Goal: Check status: Check status

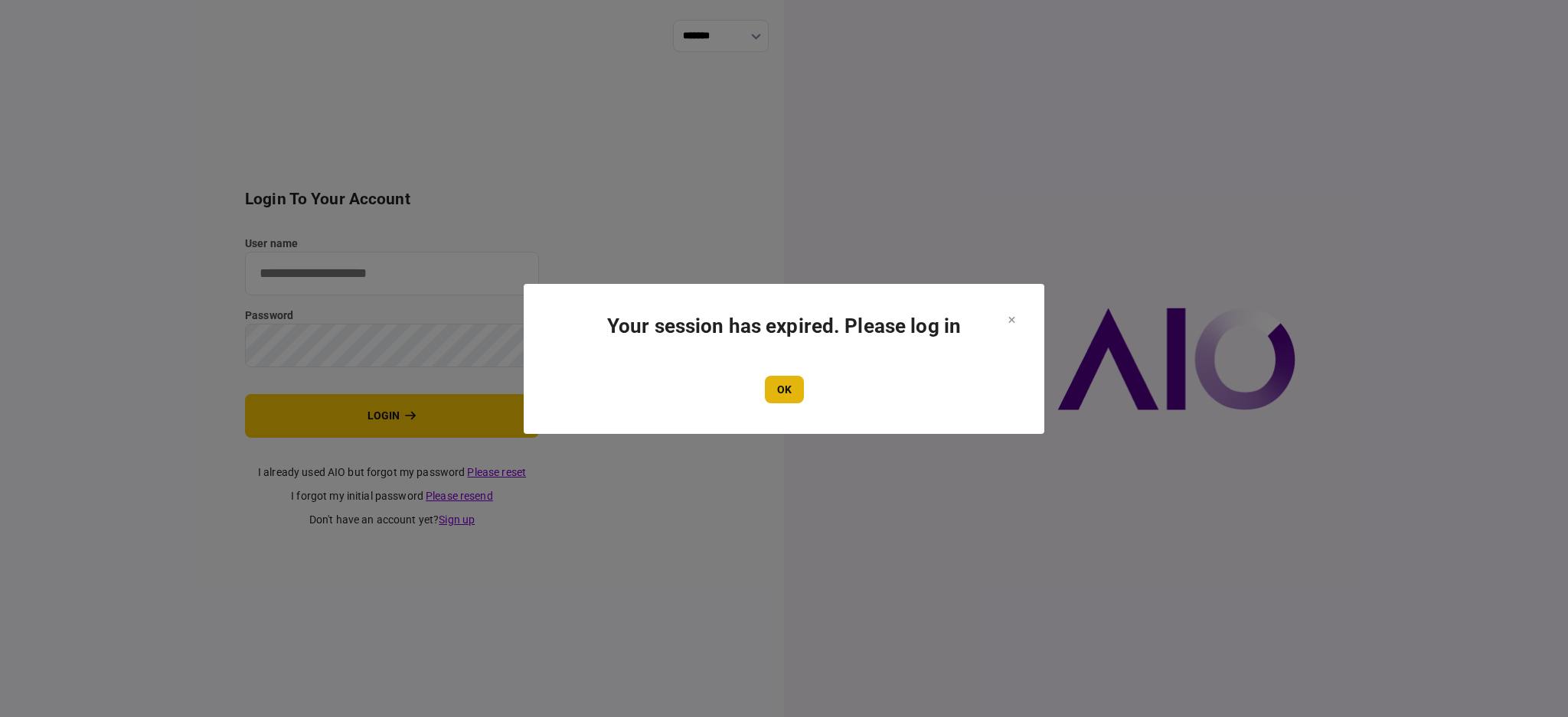
type input "****"
click at [782, 376] on button "OK" at bounding box center [784, 389] width 39 height 28
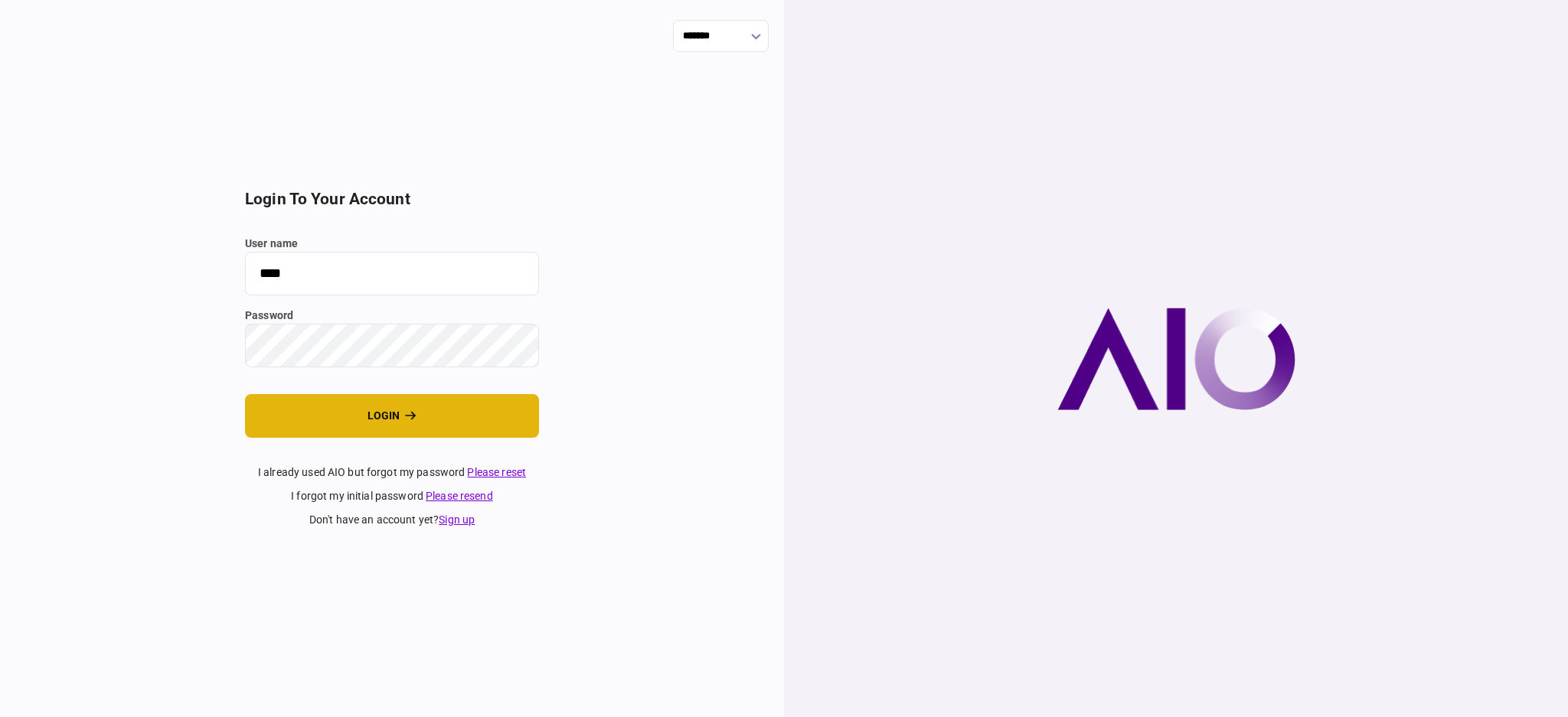
click at [359, 419] on button "login" at bounding box center [392, 415] width 294 height 44
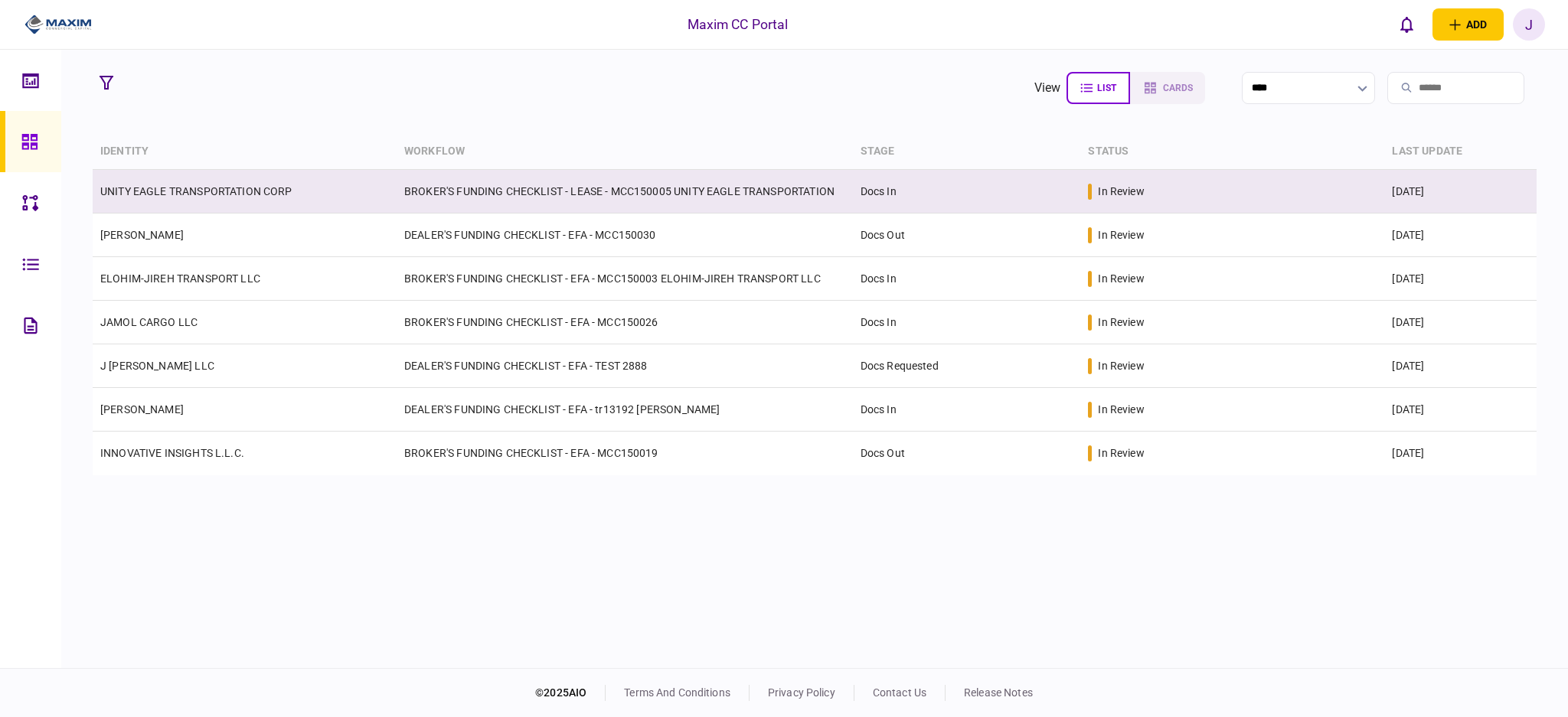
click at [176, 191] on link "UNITY EAGLE TRANSPORTATION CORP" at bounding box center [196, 191] width 192 height 12
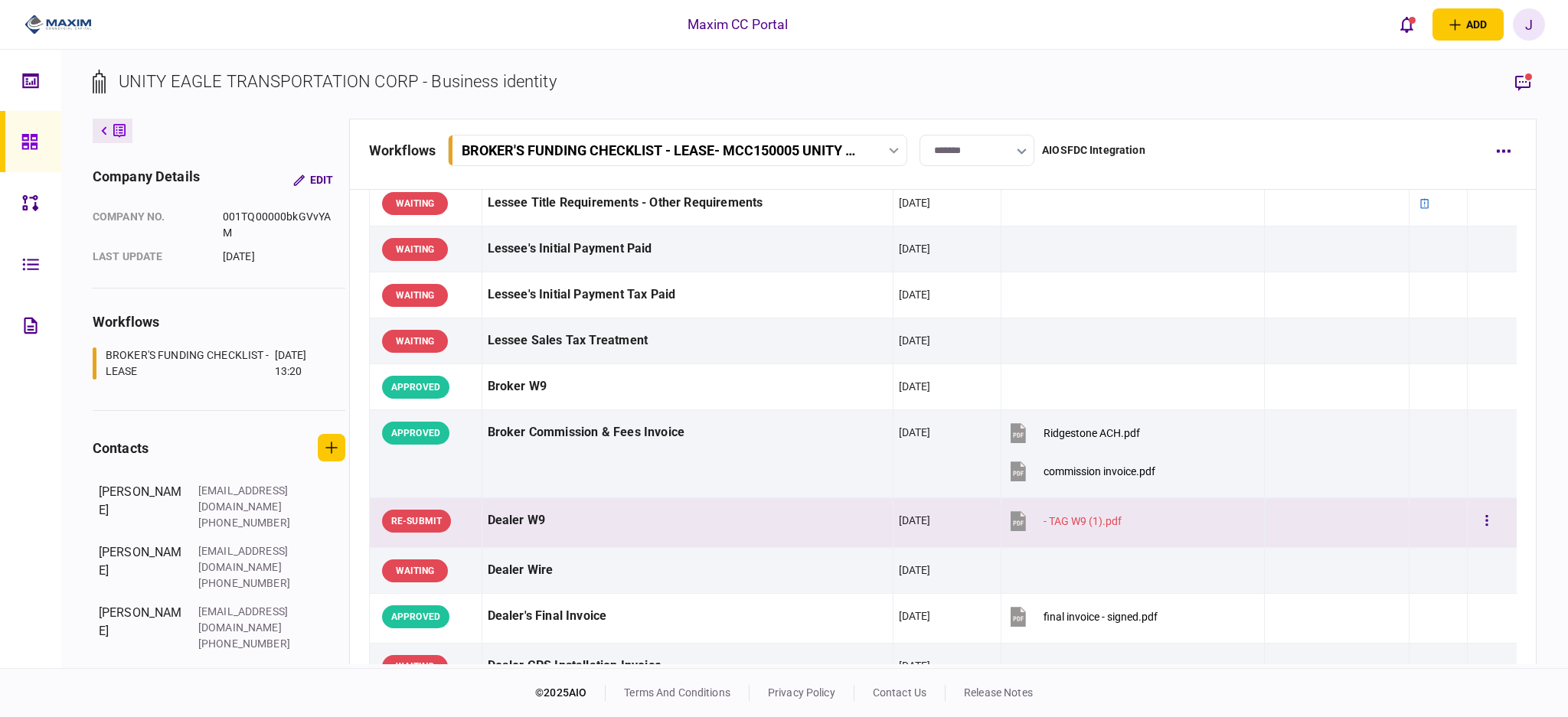
scroll to position [714, 0]
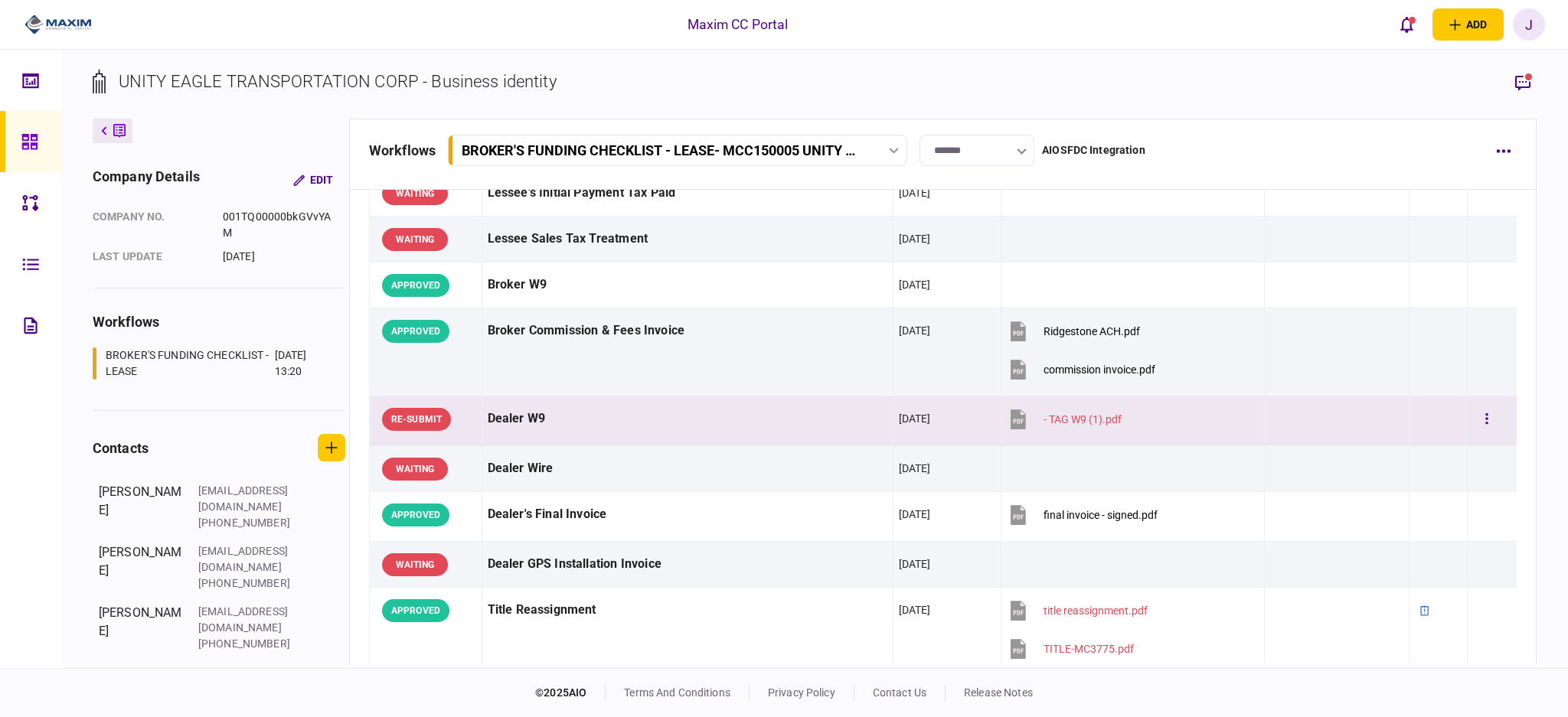
click at [613, 432] on div "Dealer W9" at bounding box center [687, 418] width 400 height 34
click at [511, 412] on div "Dealer W9" at bounding box center [687, 418] width 400 height 34
click at [1473, 411] on button "button" at bounding box center [1486, 419] width 28 height 28
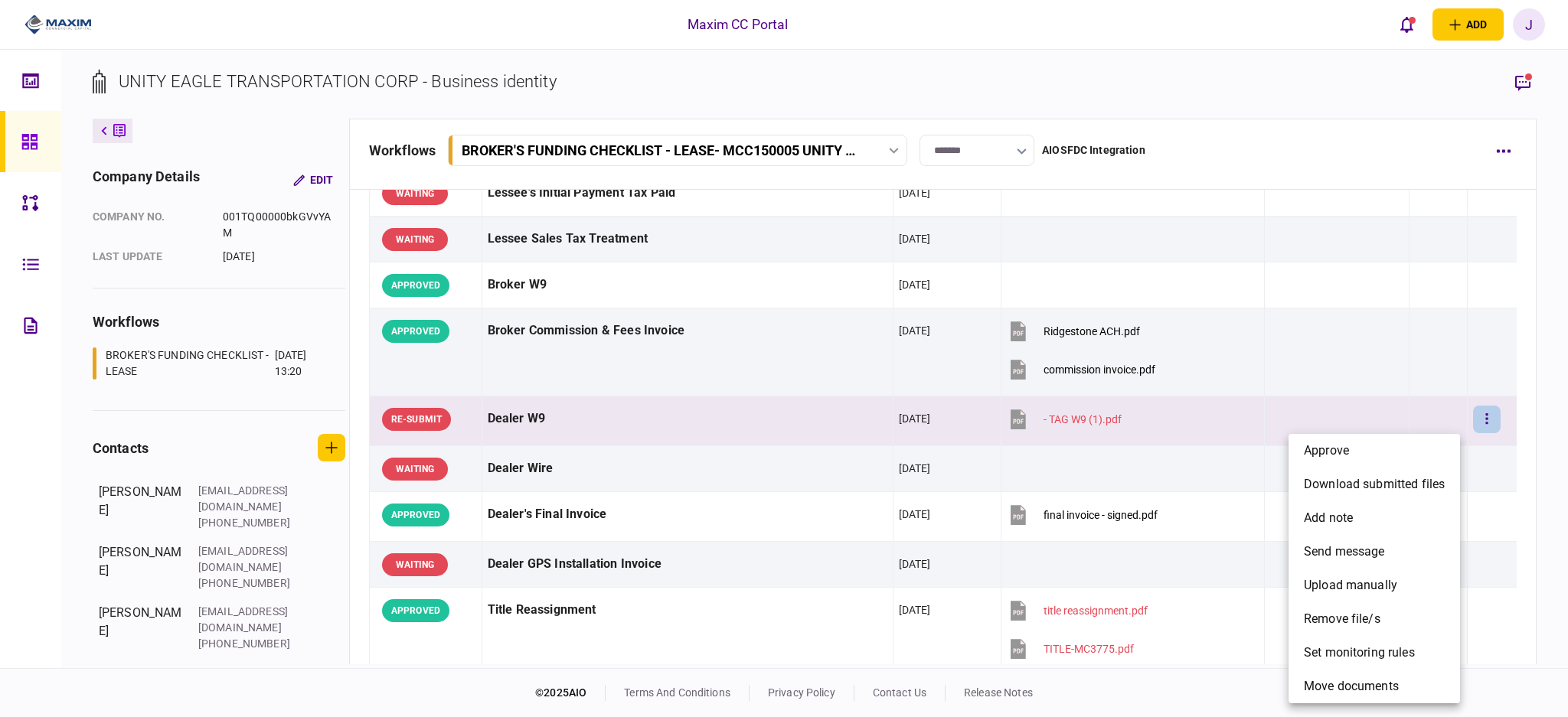
click at [1212, 432] on div at bounding box center [784, 358] width 1568 height 717
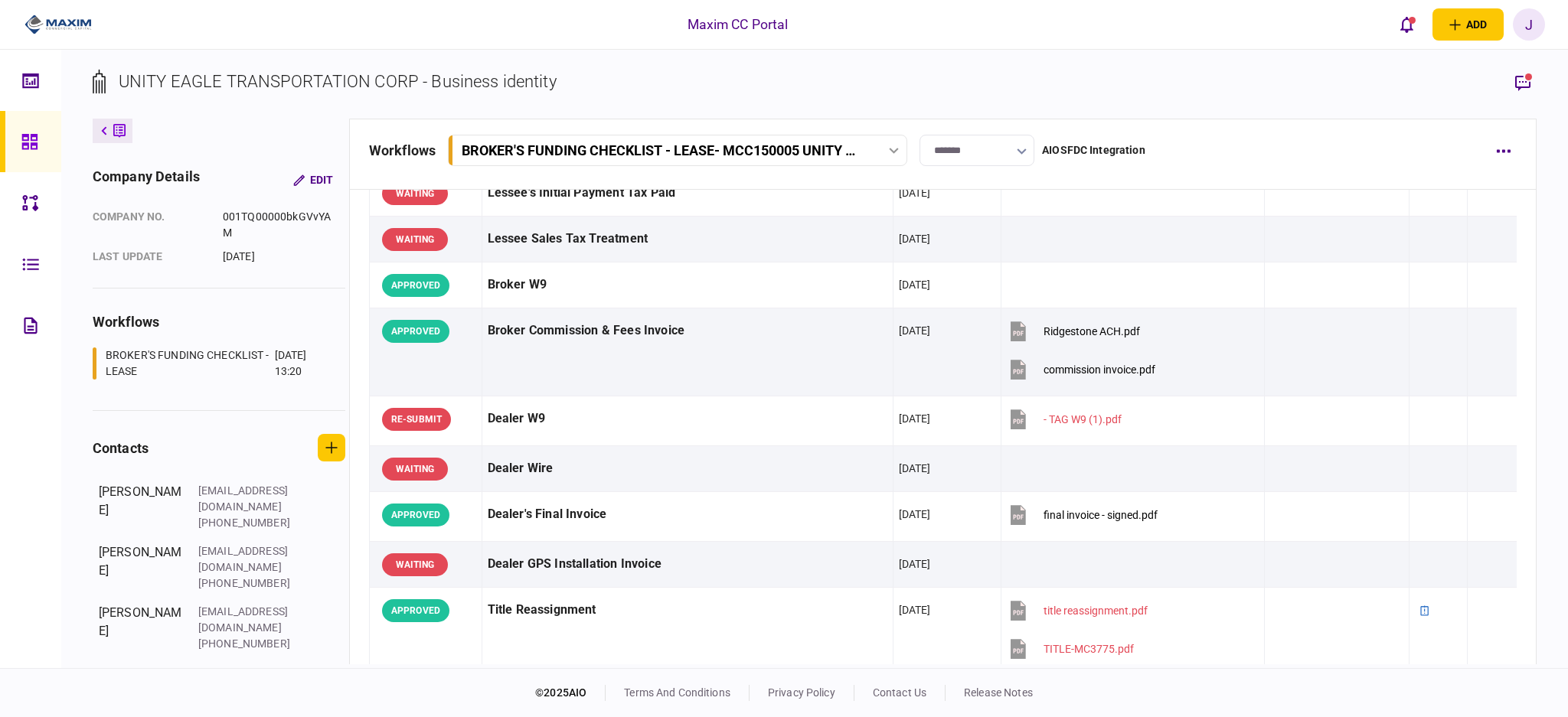
click at [1508, 90] on section "UNITY EAGLE TRANSPORTATION CORP - Business identity" at bounding box center [815, 94] width 1444 height 50
click at [1527, 79] on rect "button" at bounding box center [1528, 77] width 7 height 7
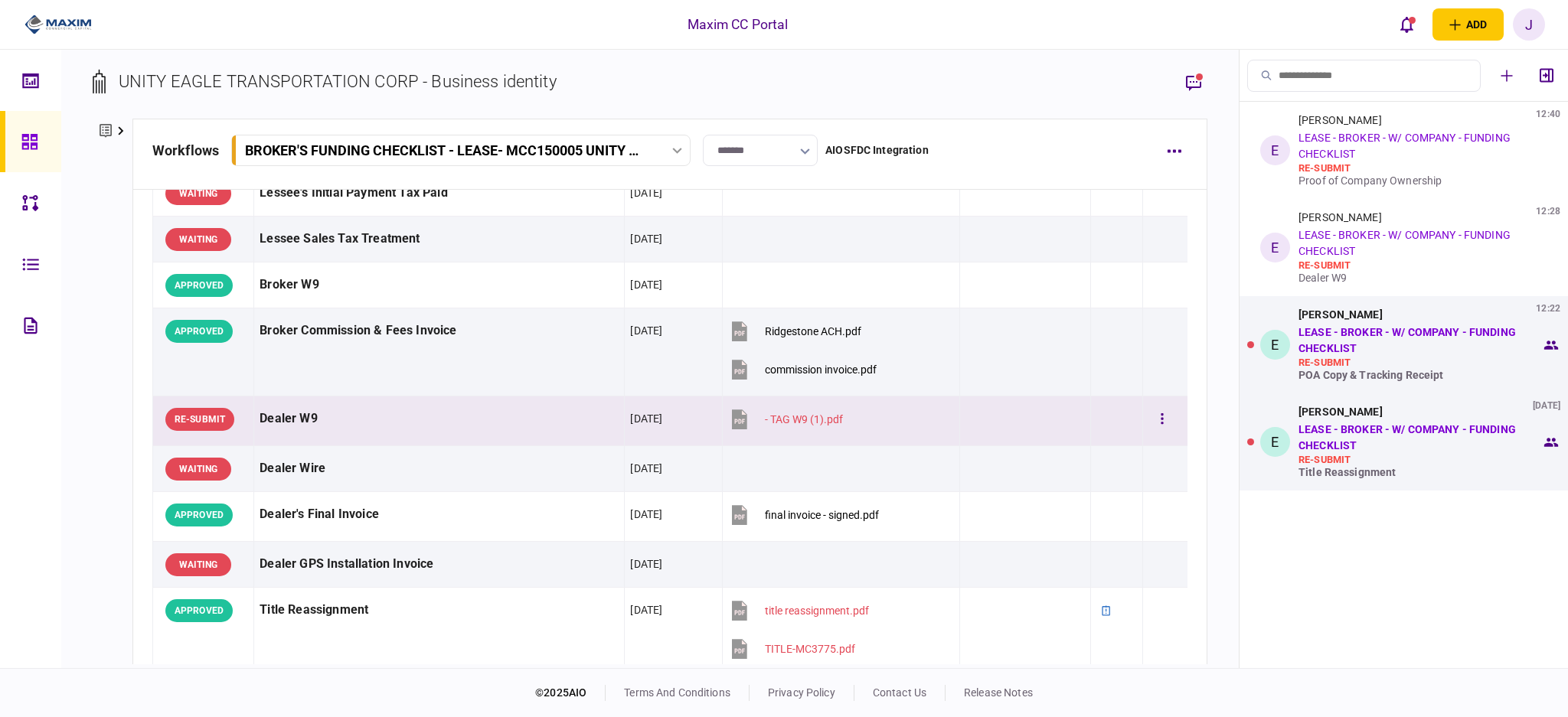
click at [433, 414] on div "Dealer W9" at bounding box center [439, 418] width 359 height 34
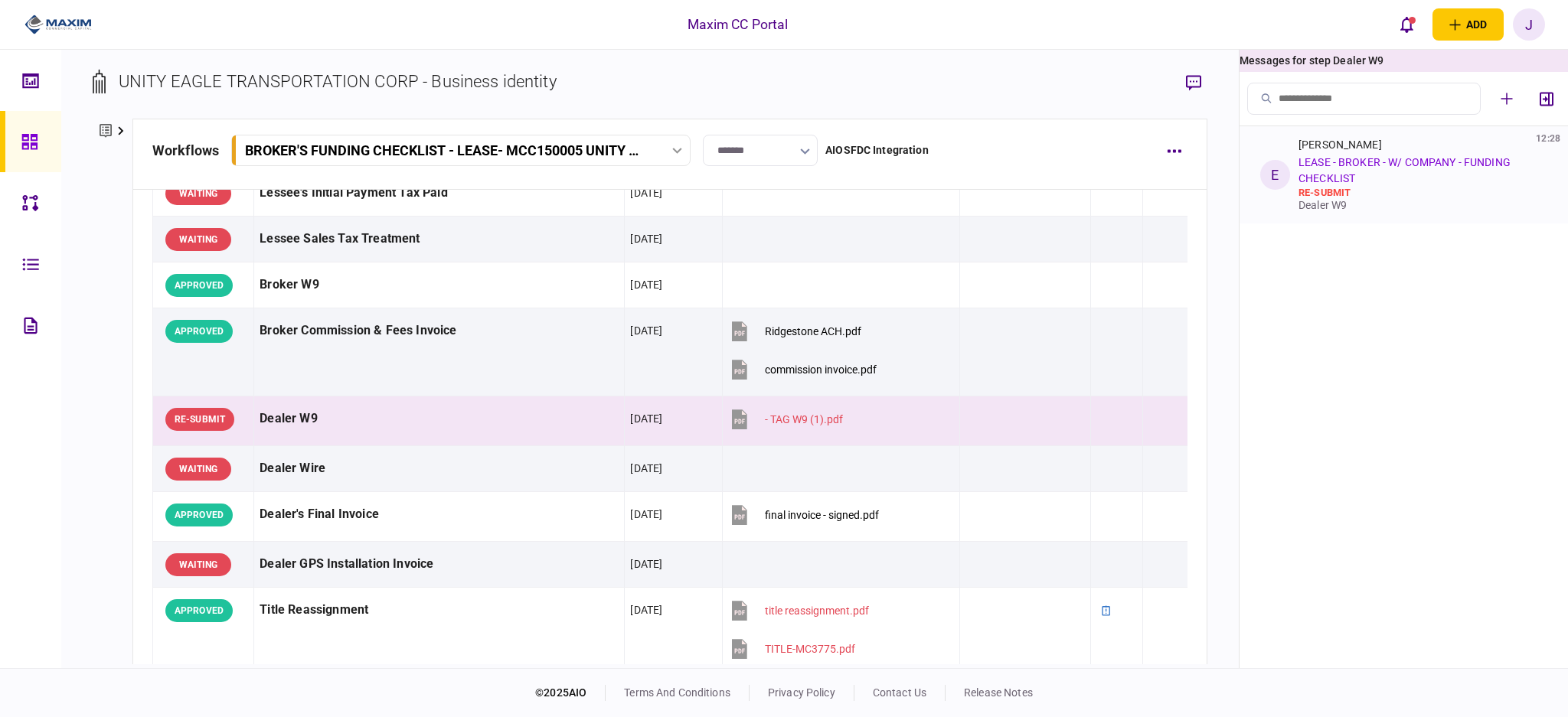
click at [1402, 170] on div "Eddie Romero 12:28 LEASE - BROKER - W/ COMPANY - FUNDING CHECKLIST re-submit De…" at bounding box center [1419, 175] width 242 height 73
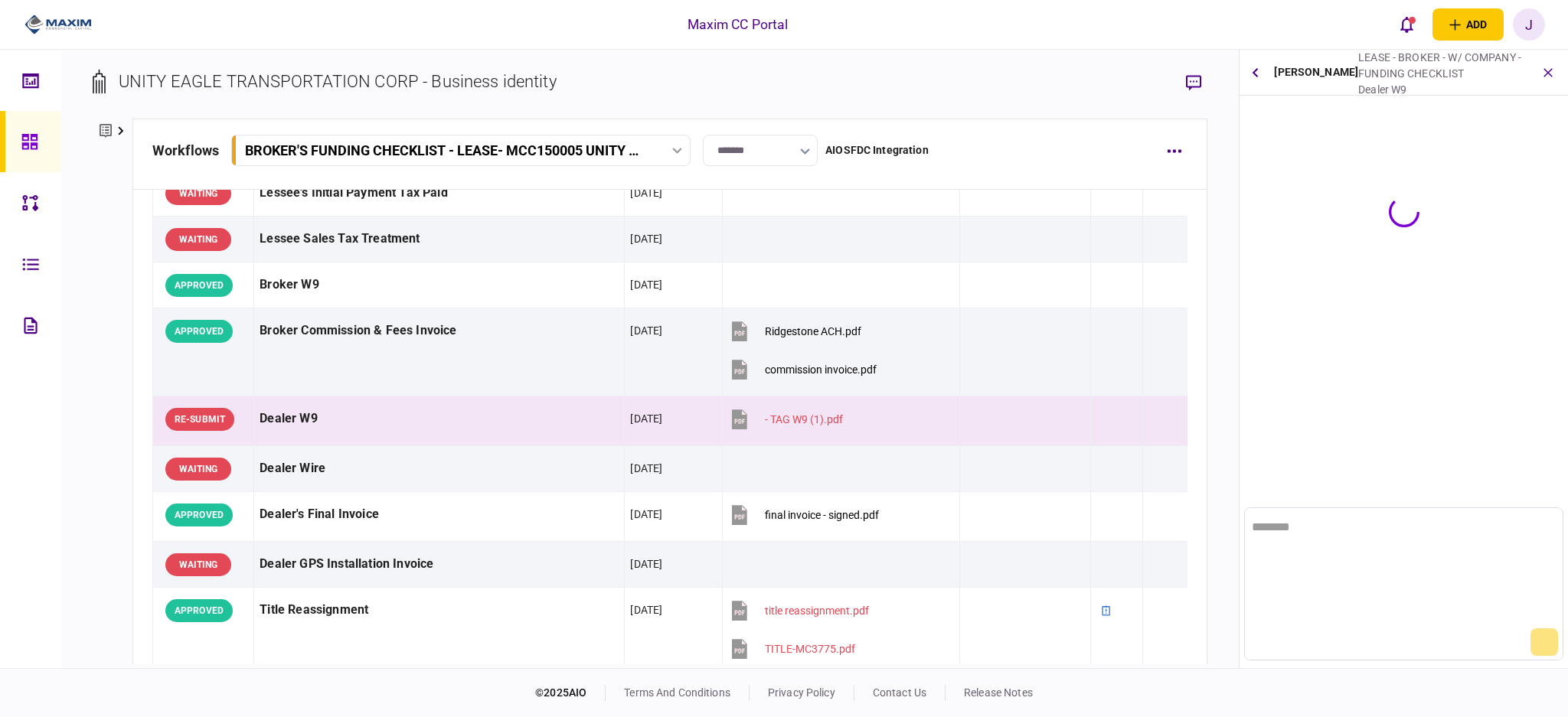
scroll to position [0, 0]
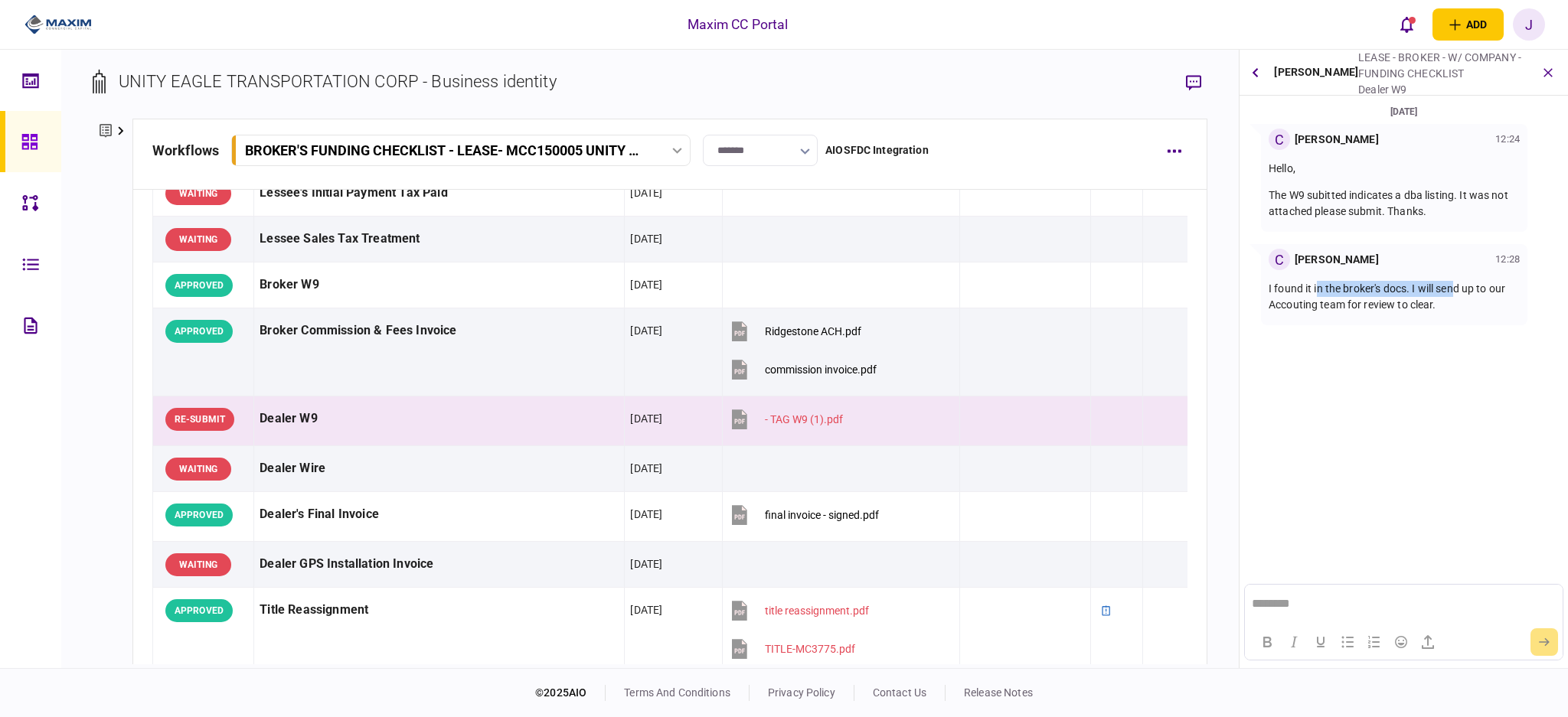
drag, startPoint x: 1318, startPoint y: 291, endPoint x: 1454, endPoint y: 289, distance: 136.0
click at [1454, 289] on p "I found it in the broker's docs. I will send up to our Accouting team for revie…" at bounding box center [1394, 297] width 251 height 32
click at [1456, 327] on section "26 Aug 2025 C Christina Gray 12:24 Hello, The W9 subitted indicates a dba listi…" at bounding box center [1403, 282] width 328 height 357
drag, startPoint x: 1440, startPoint y: 291, endPoint x: 1522, endPoint y: 297, distance: 82.2
click at [1522, 297] on div "C Christina Gray 12:28 I found it in the broker's docs. I will send up to our A…" at bounding box center [1393, 284] width 266 height 81
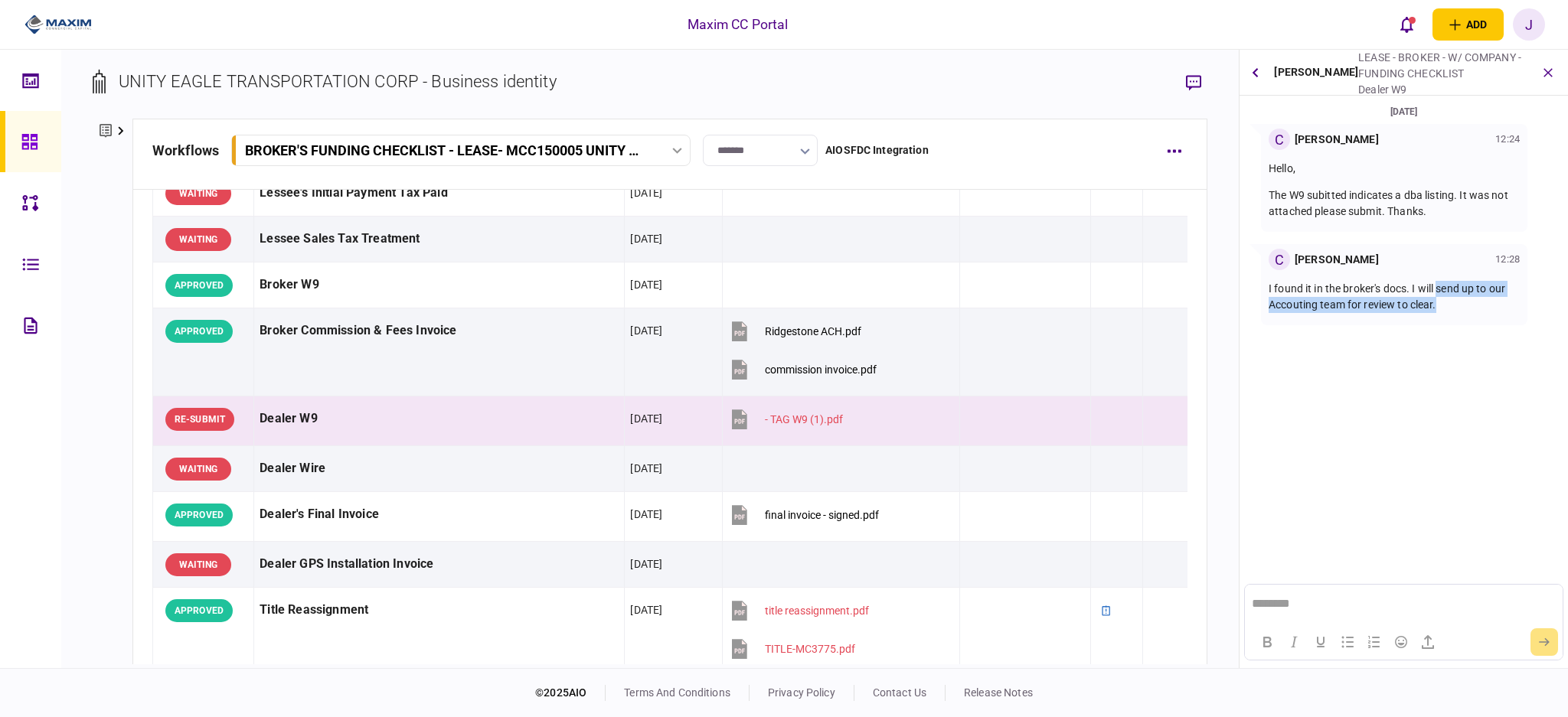
click at [1491, 318] on div "I found it in the broker's docs. I will send up to our Accouting team for revie…" at bounding box center [1394, 296] width 251 height 53
drag, startPoint x: 1318, startPoint y: 300, endPoint x: 1445, endPoint y: 303, distance: 127.0
click at [1445, 303] on p "I found it in the broker's docs. I will send up to our Accouting team for revie…" at bounding box center [1394, 297] width 251 height 32
click at [1438, 317] on div "I found it in the broker's docs. I will send up to our Accouting team for revie…" at bounding box center [1394, 296] width 251 height 53
drag, startPoint x: 1357, startPoint y: 290, endPoint x: 1485, endPoint y: 295, distance: 128.1
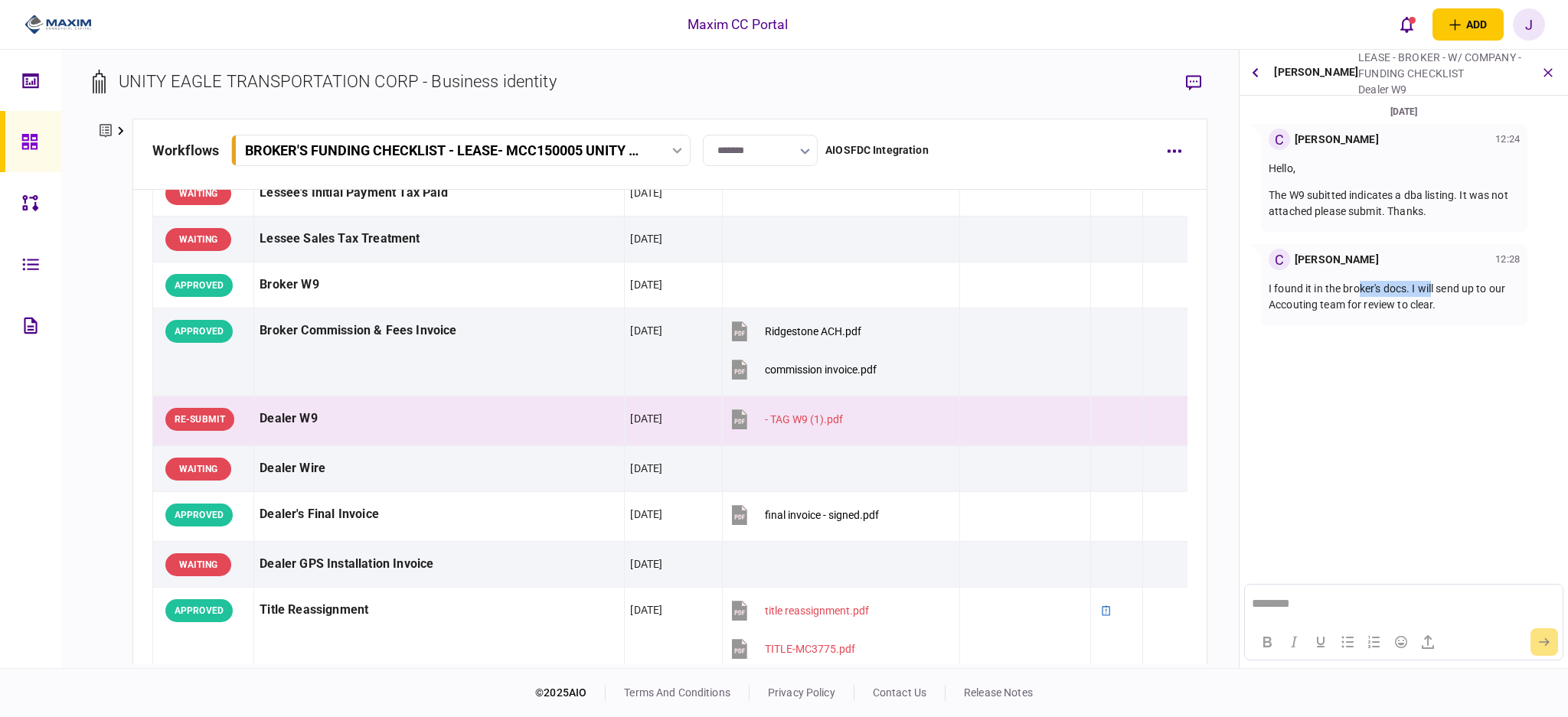
click at [1470, 290] on p "I found it in the broker's docs. I will send up to our Accouting team for revie…" at bounding box center [1394, 297] width 251 height 32
click at [1472, 325] on div "C Christina Gray 12:28 I found it in the broker's docs. I will send up to our A…" at bounding box center [1393, 284] width 266 height 81
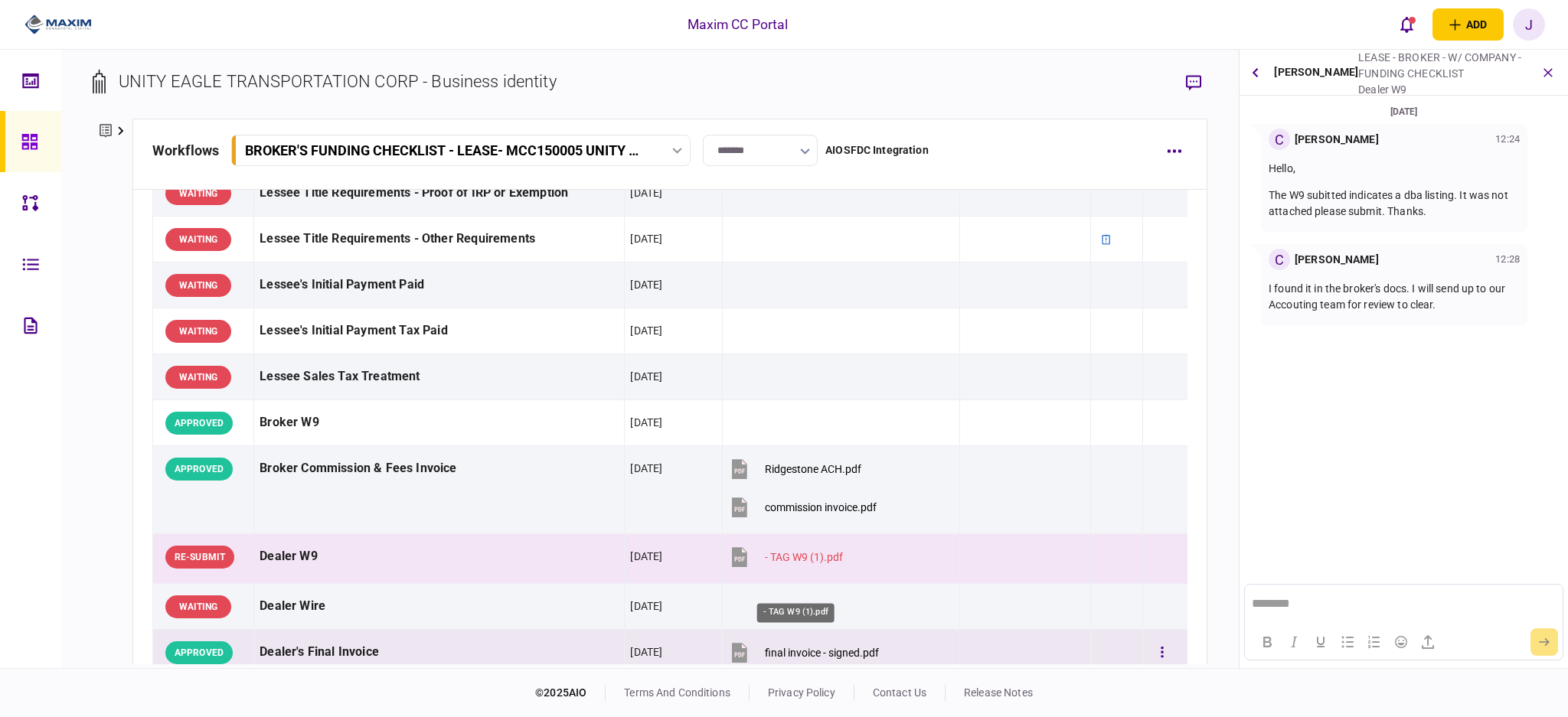
scroll to position [612, 0]
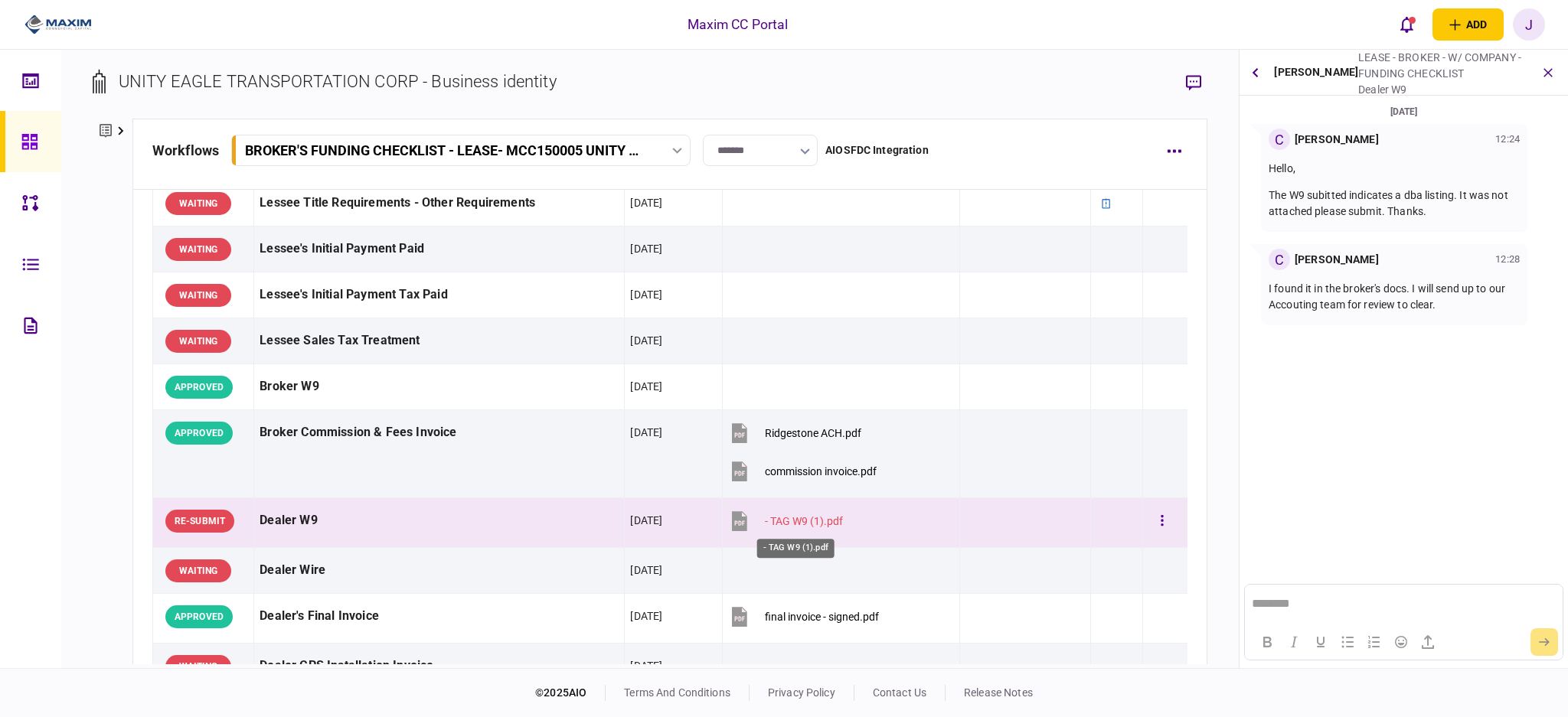
click at [776, 515] on div "- TAG W9 (1).pdf" at bounding box center [804, 521] width 78 height 12
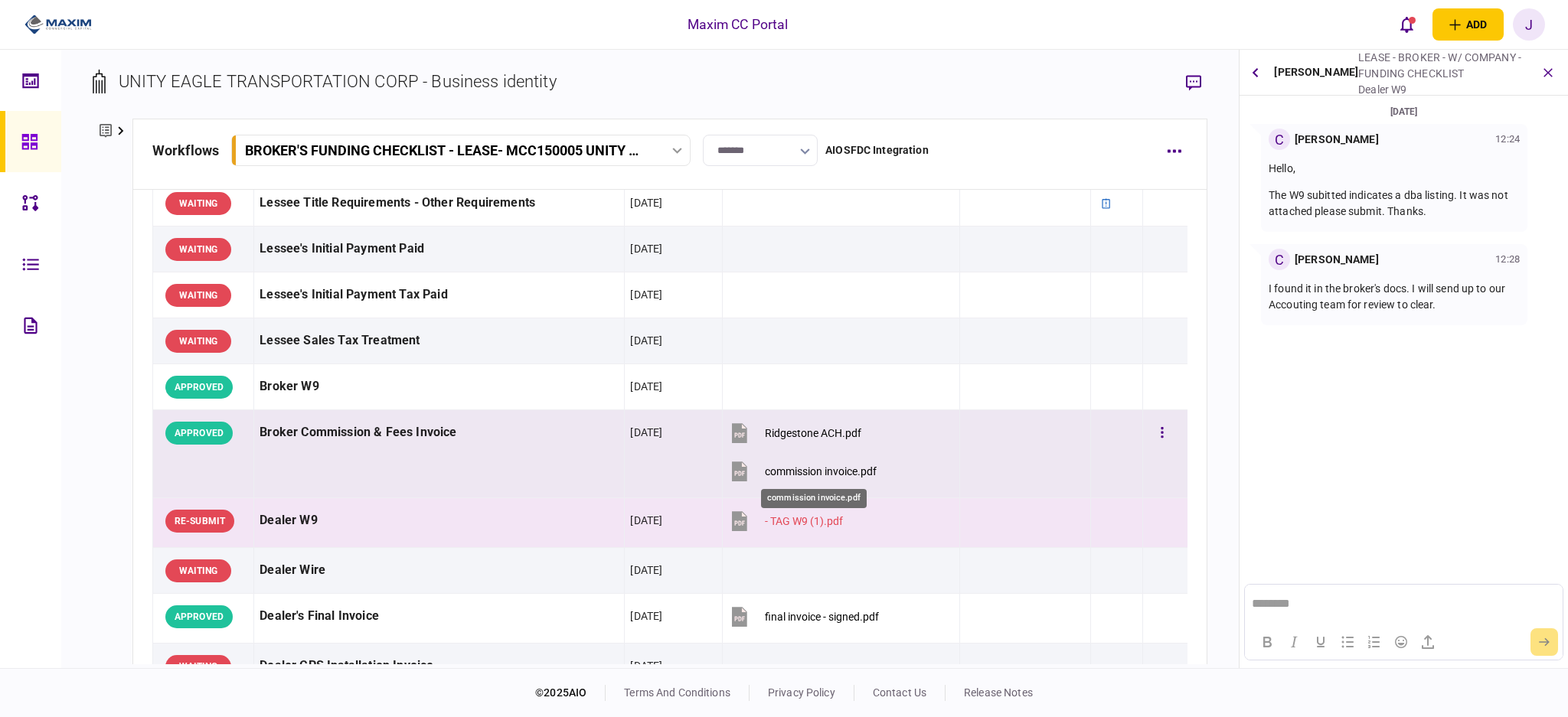
click at [817, 476] on div "commission invoice.pdf" at bounding box center [821, 471] width 112 height 12
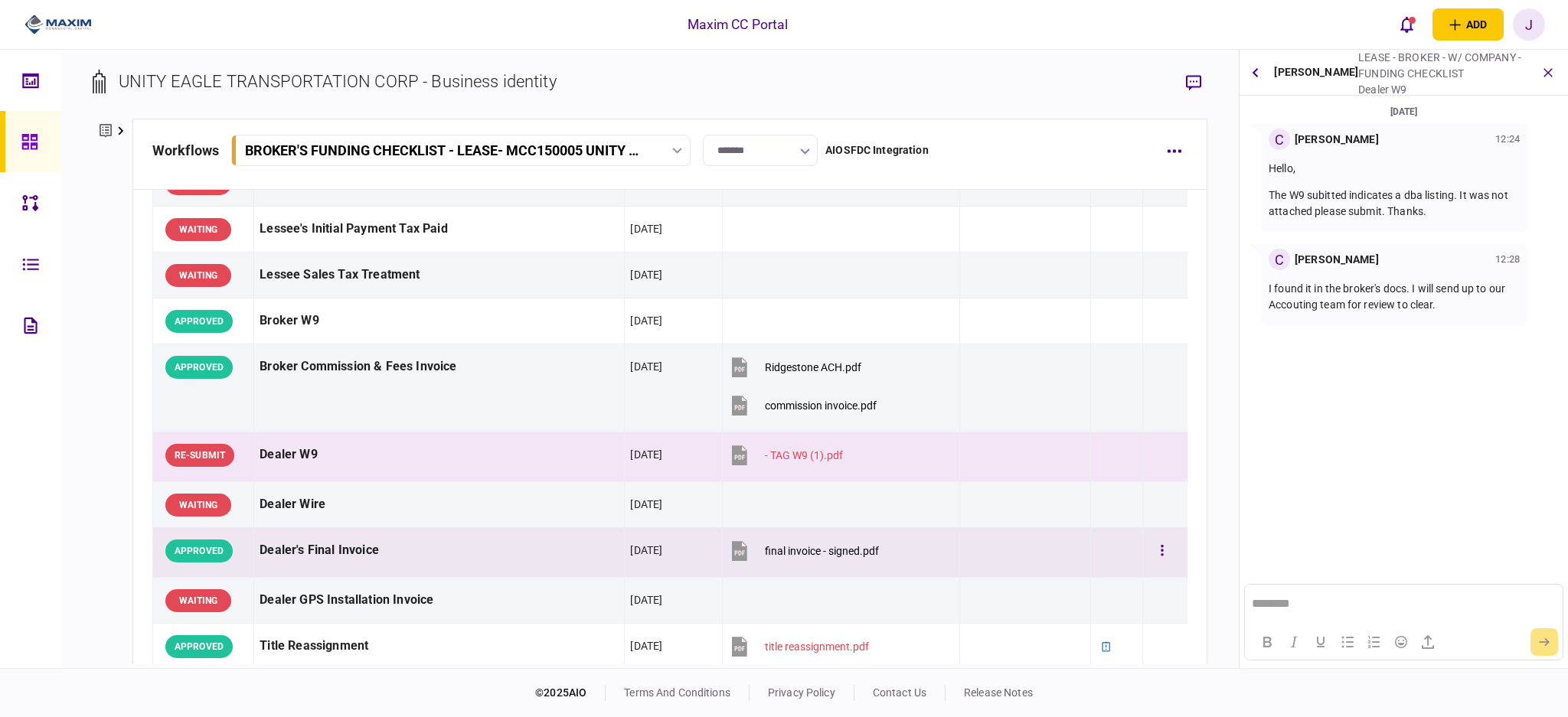
scroll to position [714, 0]
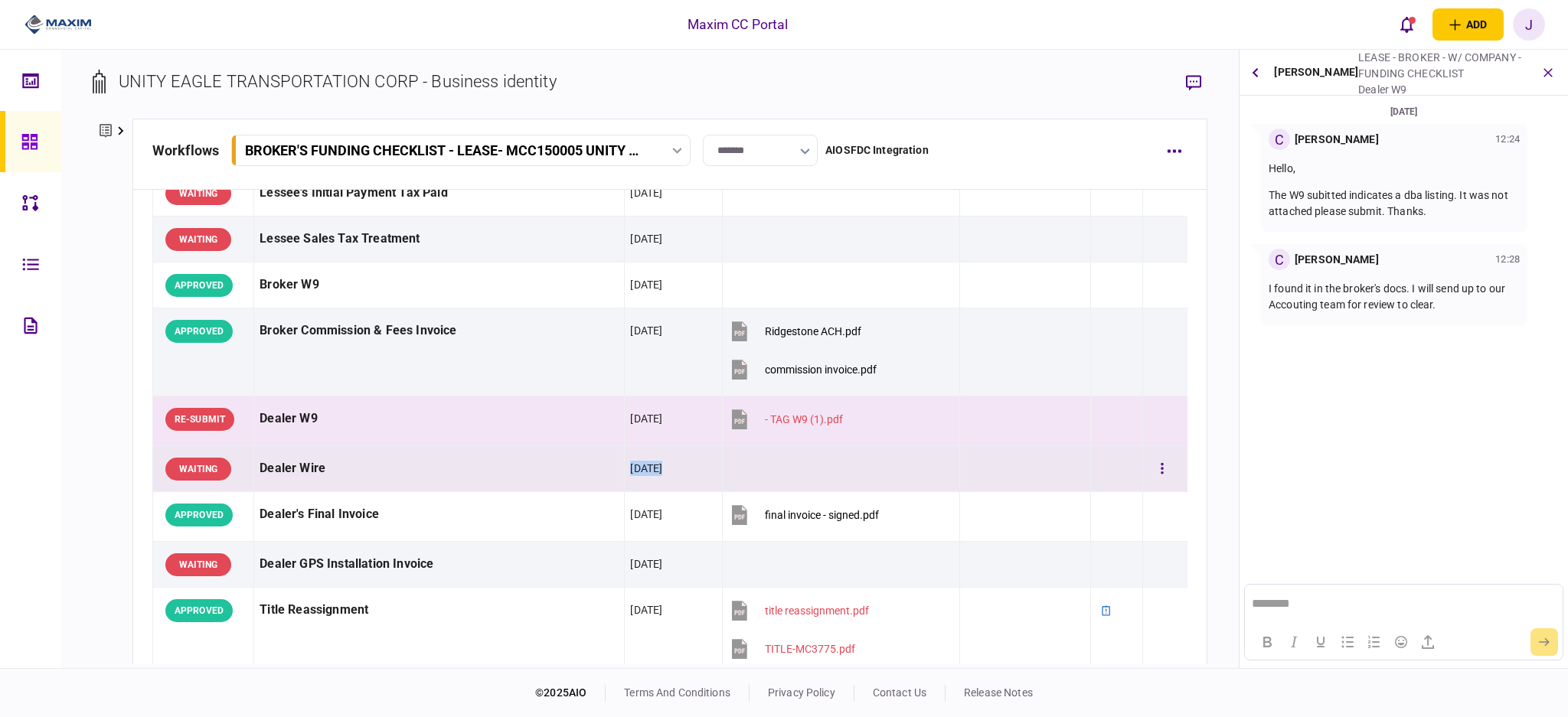
drag, startPoint x: 400, startPoint y: 464, endPoint x: 905, endPoint y: 470, distance: 505.0
click at [890, 468] on tr "WAITING Dealer Wire 26 Aug 2025" at bounding box center [670, 469] width 1035 height 46
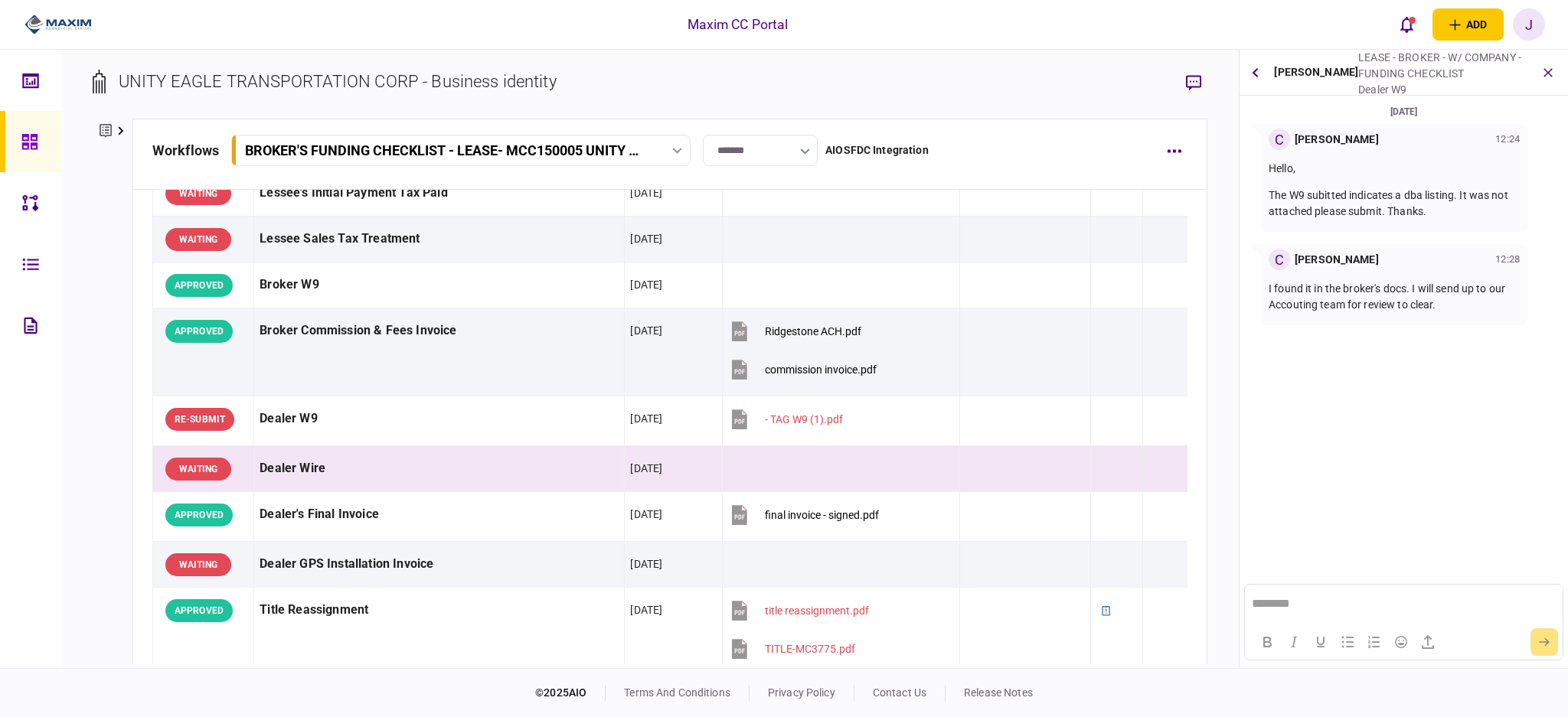
click at [1406, 406] on section "26 Aug 2025 C Christina Gray 12:24 Hello, The W9 subitted indicates a dba listi…" at bounding box center [1403, 282] width 328 height 357
drag, startPoint x: 782, startPoint y: 476, endPoint x: 457, endPoint y: 472, distance: 325.0
click at [231, 462] on tr "WAITING Dealer Wire 26 Aug 2025" at bounding box center [670, 469] width 1035 height 46
click at [426, 449] on td "Dealer Wire" at bounding box center [439, 469] width 370 height 46
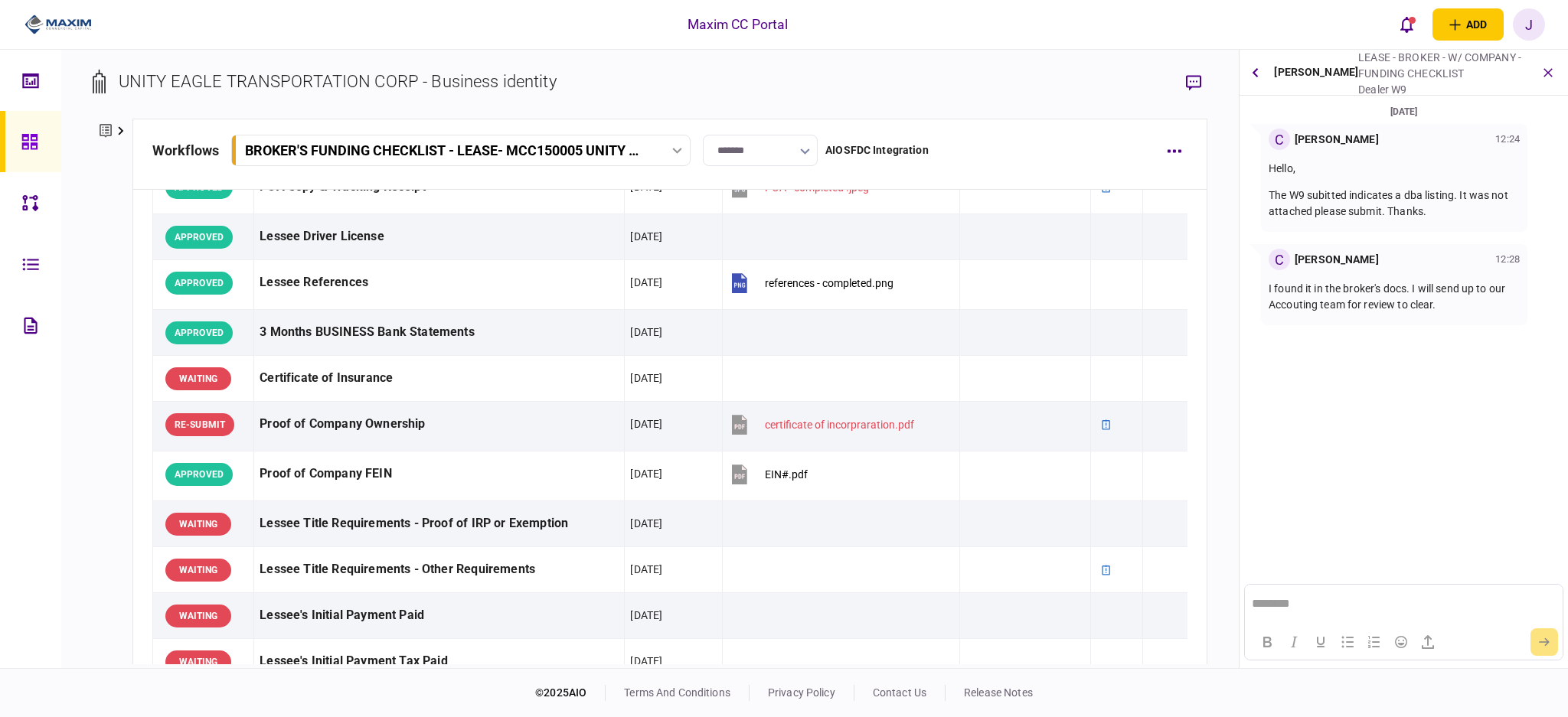
scroll to position [0, 0]
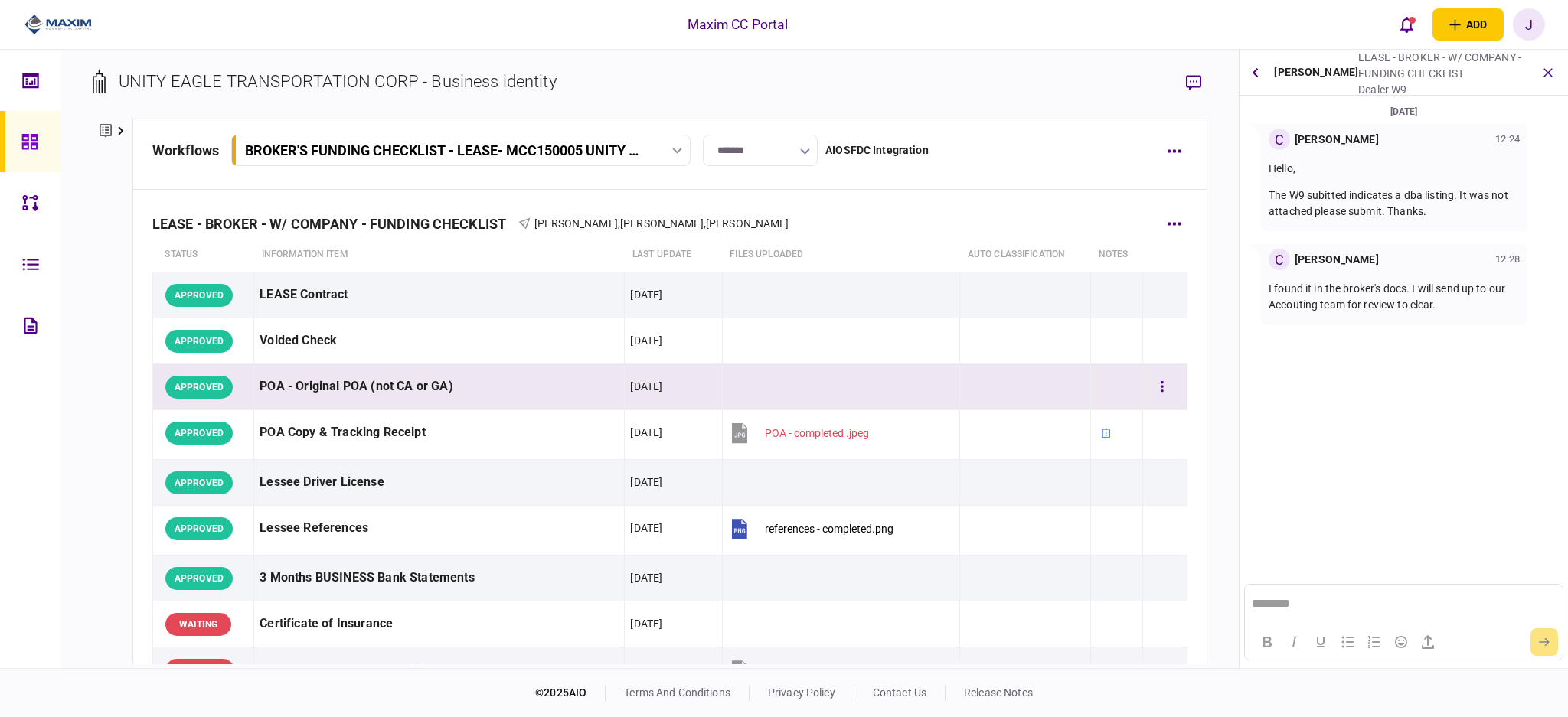
click at [305, 376] on div "POA - Original POA (not CA or GA)" at bounding box center [439, 386] width 359 height 34
click at [305, 397] on div "POA - Original POA (not CA or GA)" at bounding box center [439, 386] width 359 height 34
click at [517, 374] on div "POA - Original POA (not CA or GA)" at bounding box center [439, 386] width 359 height 34
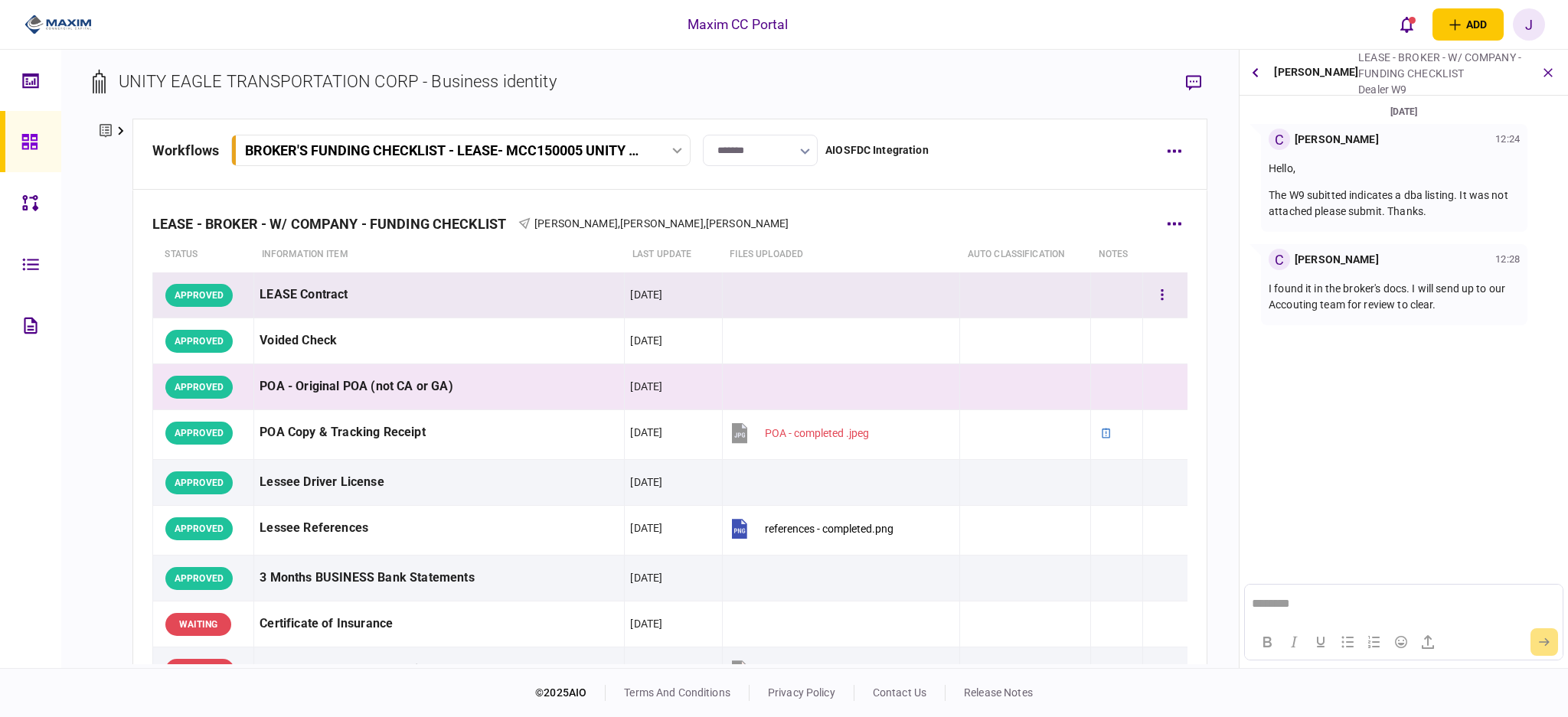
click at [198, 293] on div "APPROVED" at bounding box center [199, 295] width 68 height 23
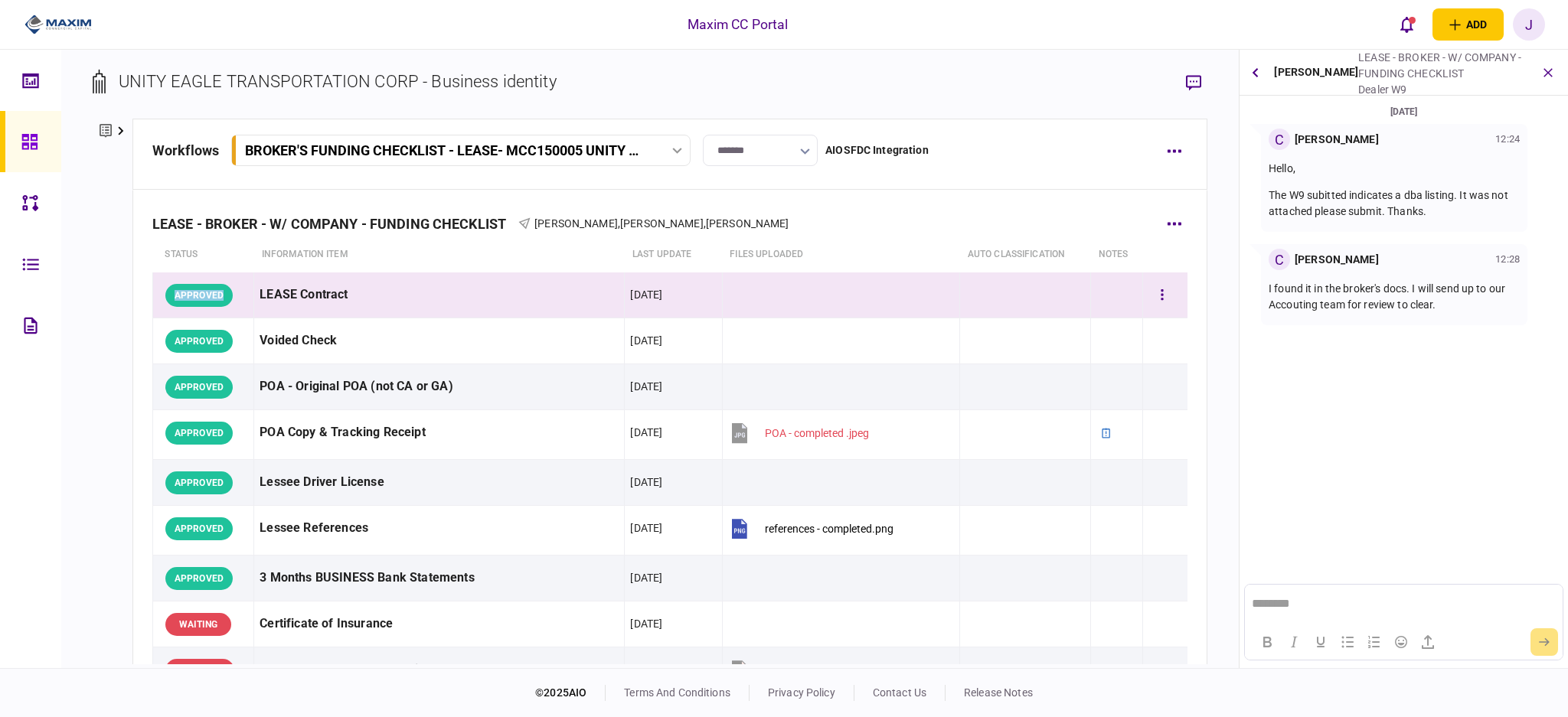
click at [196, 293] on div "APPROVED" at bounding box center [199, 295] width 68 height 23
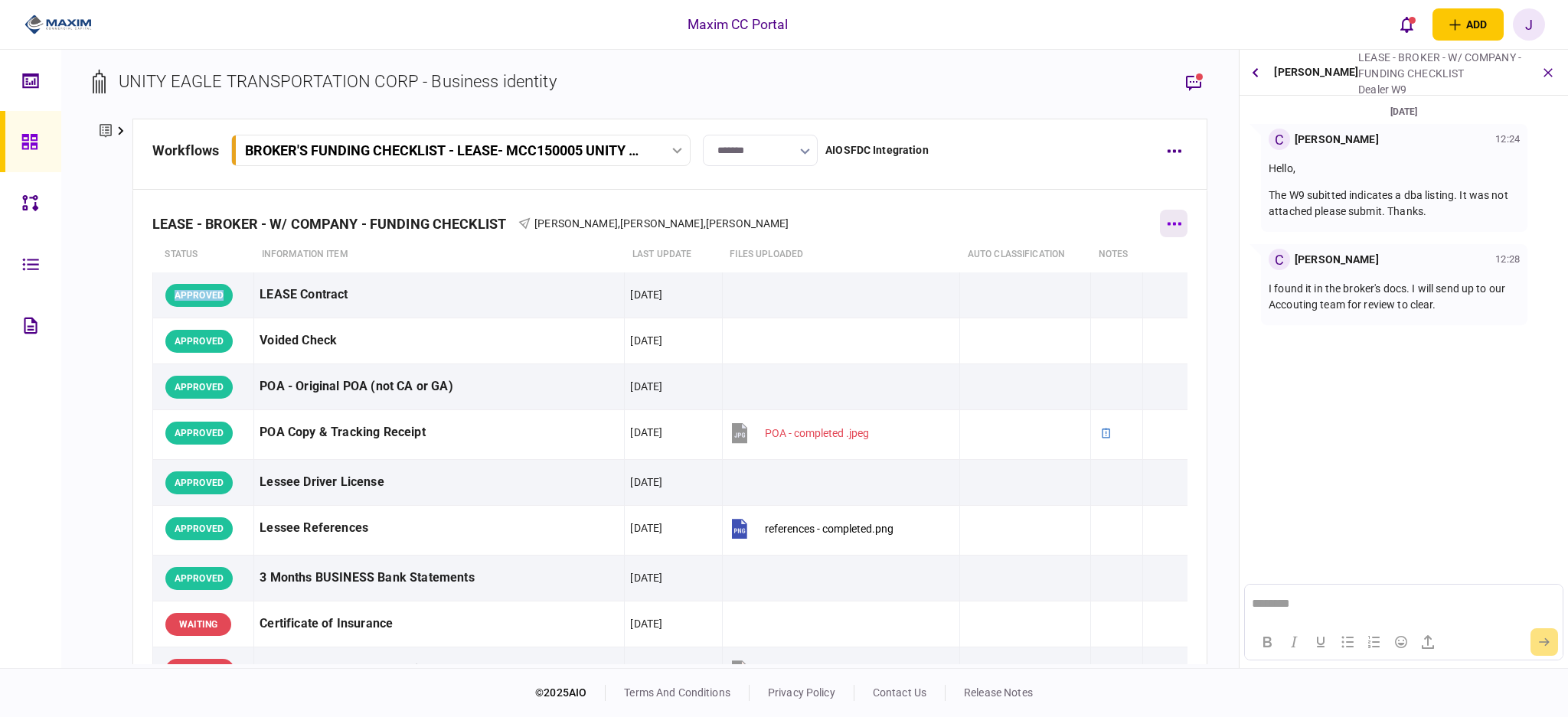
click at [1160, 229] on button "button" at bounding box center [1173, 223] width 28 height 28
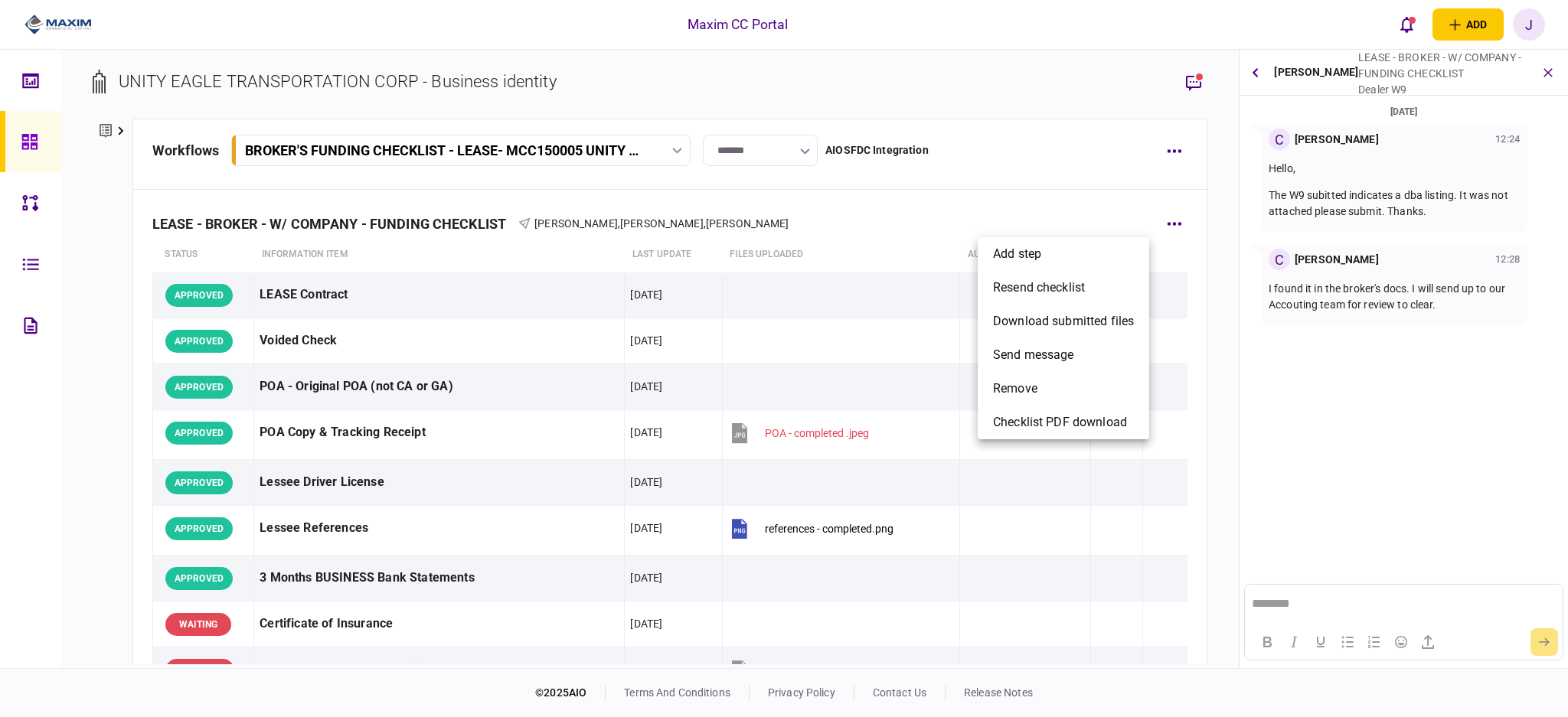
click at [395, 424] on div at bounding box center [784, 358] width 1568 height 717
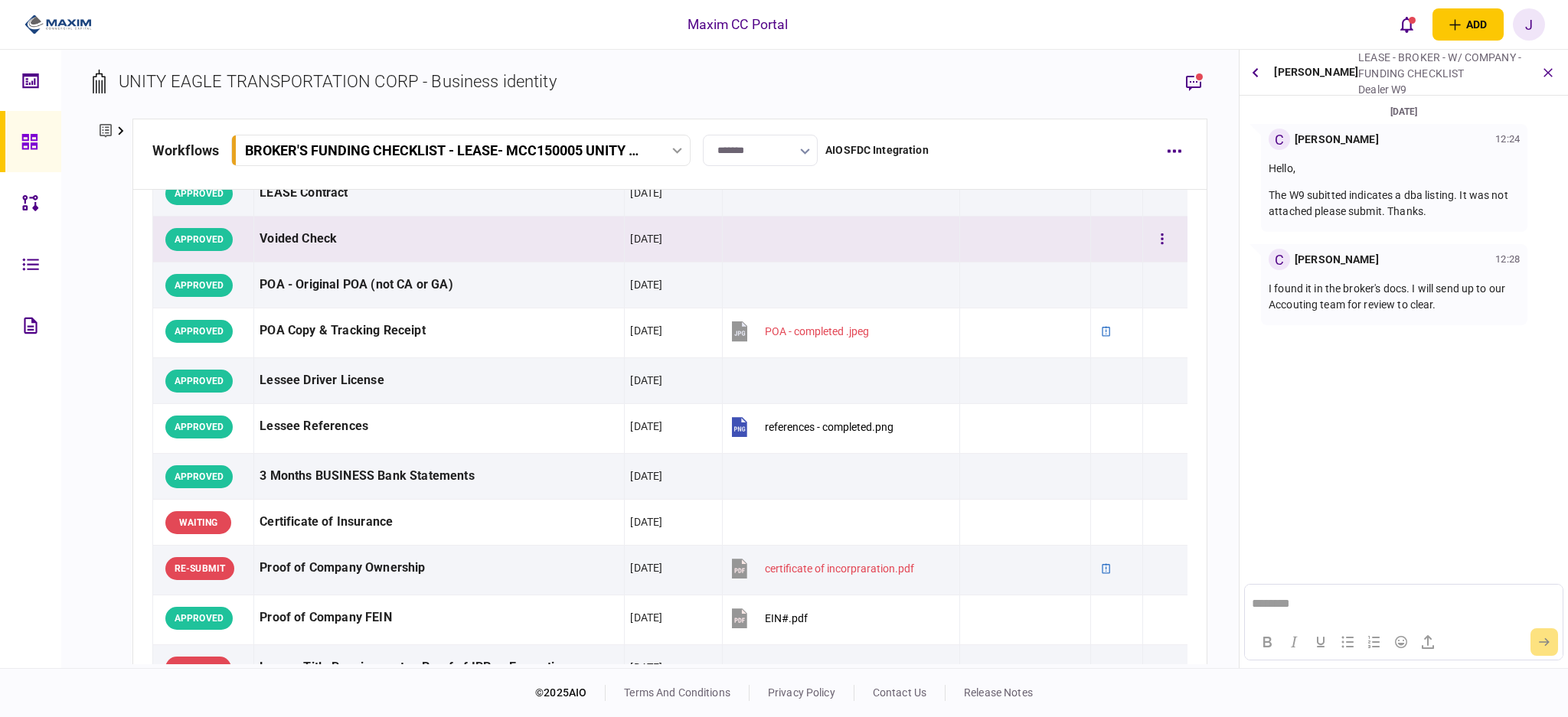
scroll to position [203, 0]
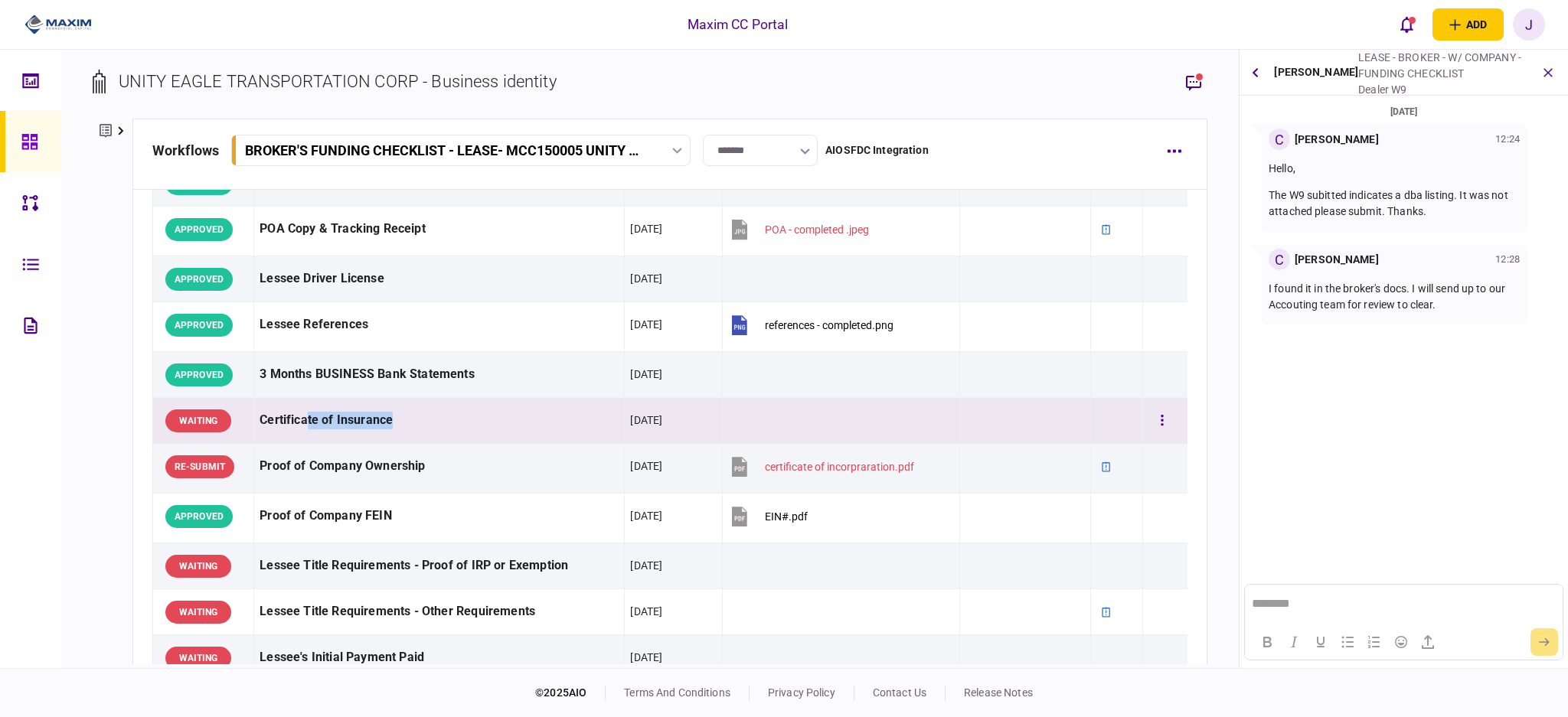
drag, startPoint x: 306, startPoint y: 423, endPoint x: 405, endPoint y: 414, distance: 99.4
click at [405, 414] on div "Certificate of Insurance" at bounding box center [439, 420] width 359 height 34
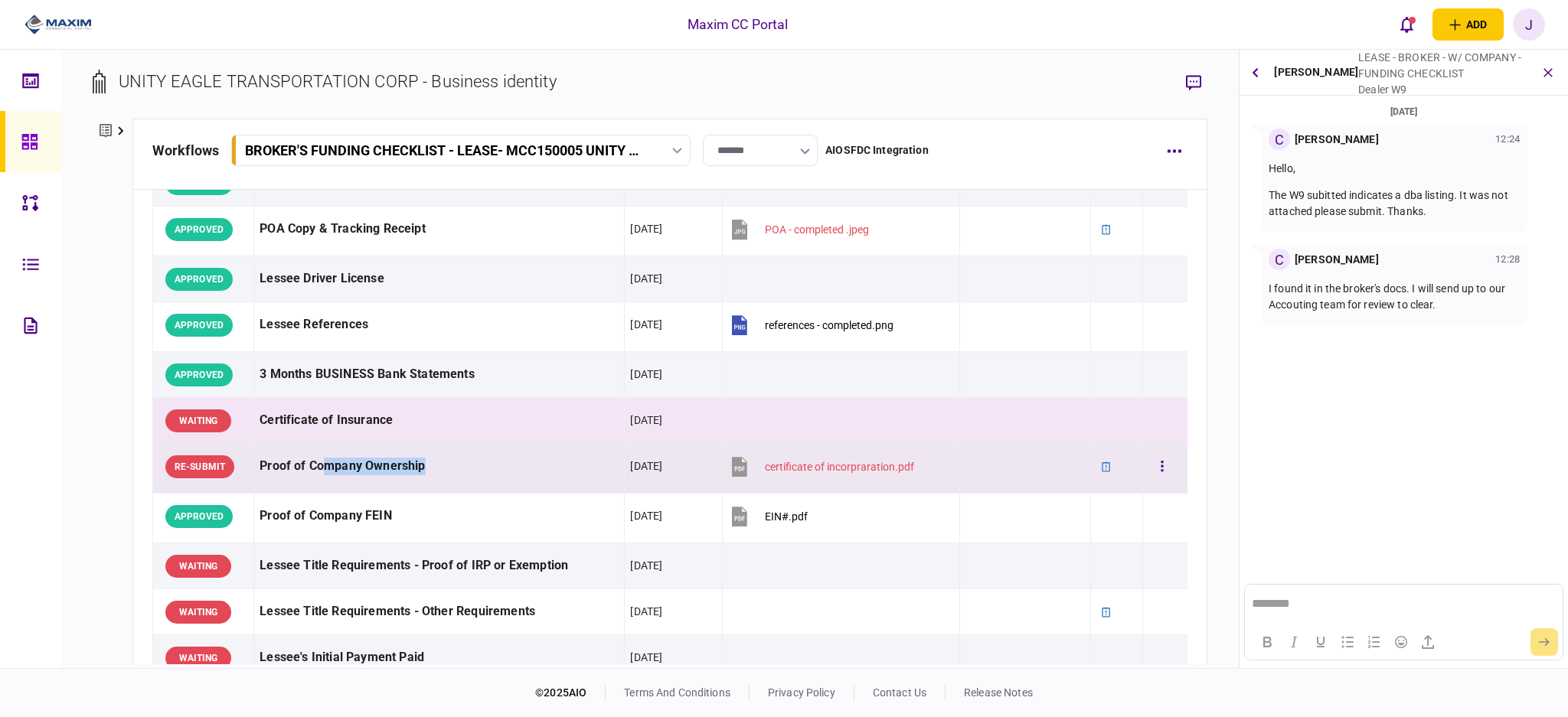
drag, startPoint x: 322, startPoint y: 463, endPoint x: 455, endPoint y: 453, distance: 133.4
click at [455, 453] on div "Proof of Company Ownership" at bounding box center [439, 466] width 359 height 34
drag, startPoint x: 305, startPoint y: 423, endPoint x: 430, endPoint y: 423, distance: 125.0
click at [430, 423] on div "Certificate of Insurance" at bounding box center [439, 420] width 359 height 34
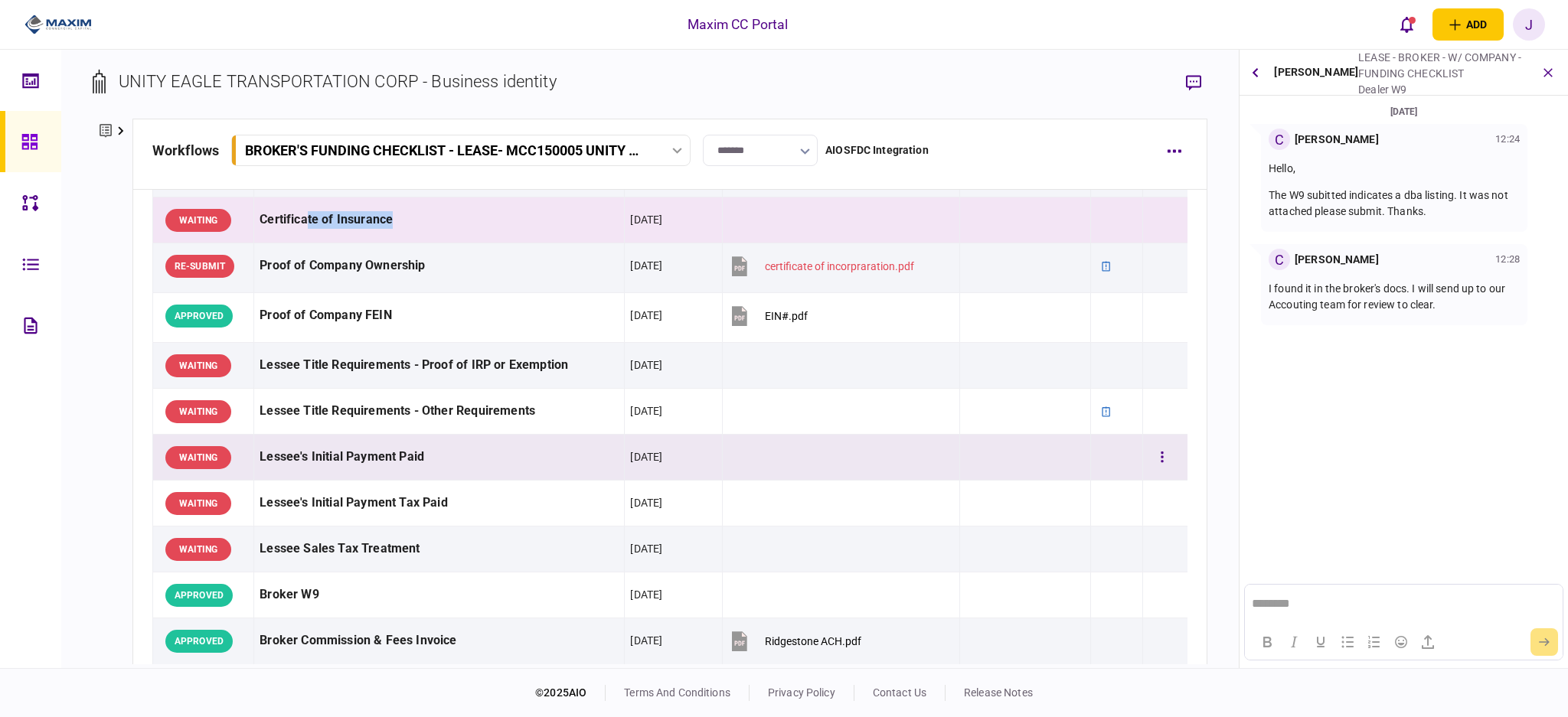
scroll to position [408, 0]
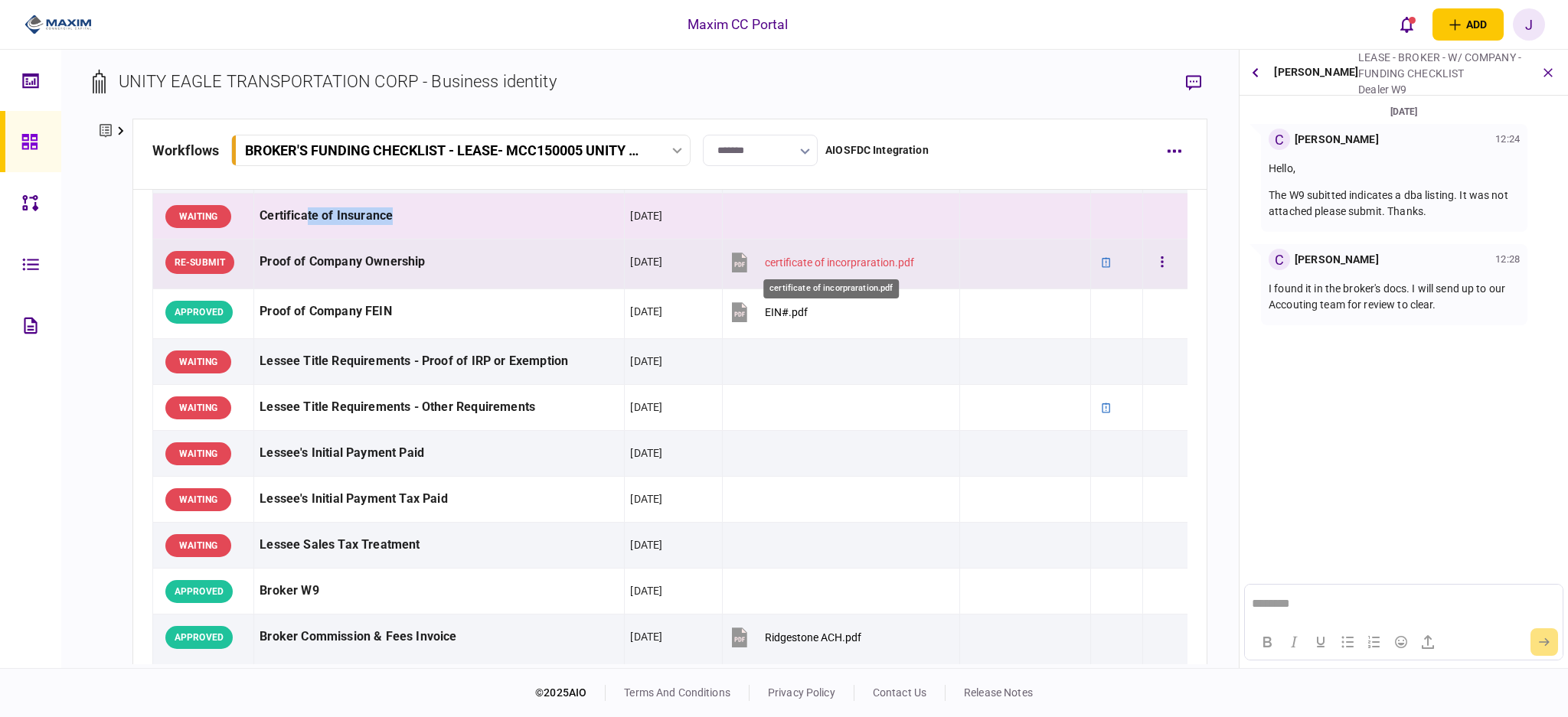
click at [836, 264] on div "certificate of incorpraration.pdf" at bounding box center [840, 262] width 149 height 12
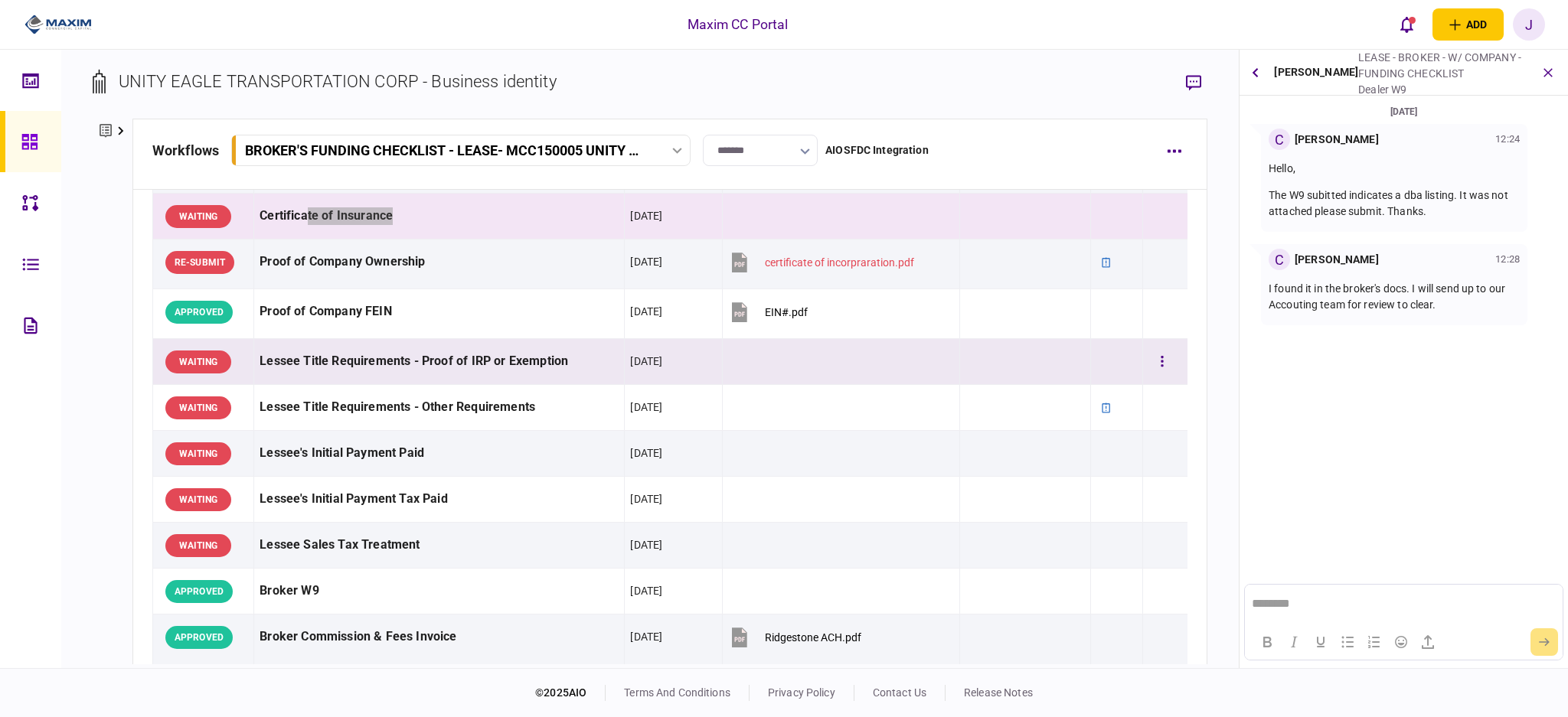
scroll to position [306, 0]
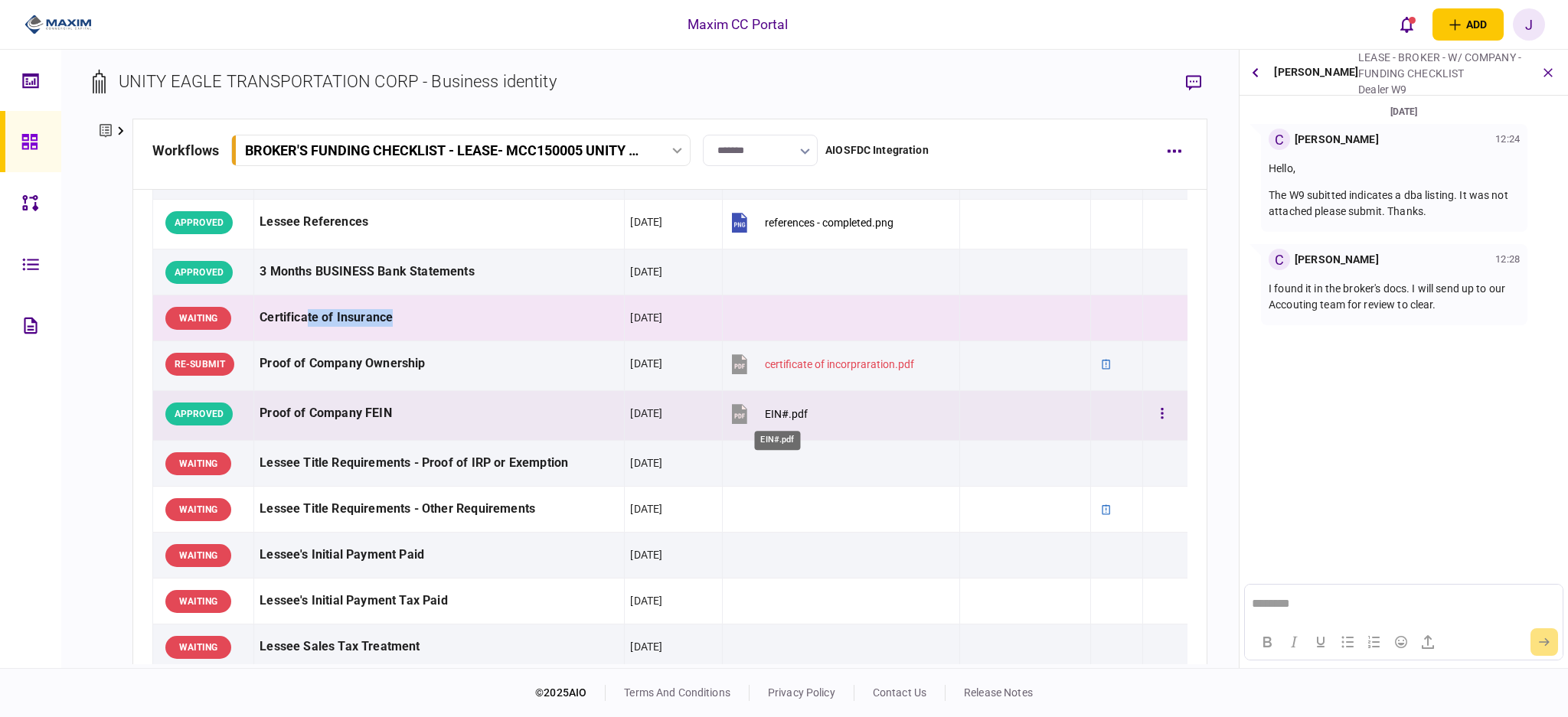
click at [776, 413] on div "EIN#.pdf" at bounding box center [786, 414] width 43 height 12
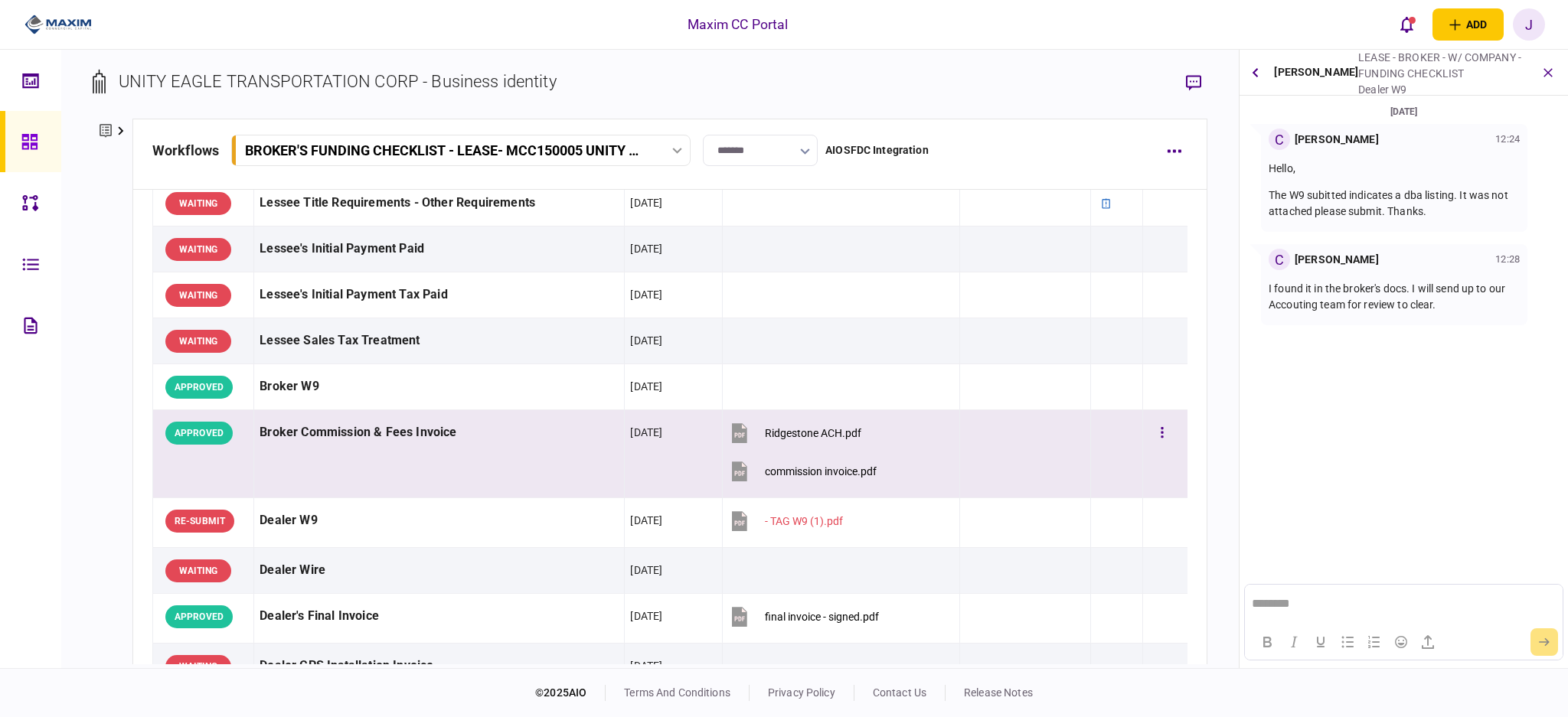
scroll to position [714, 0]
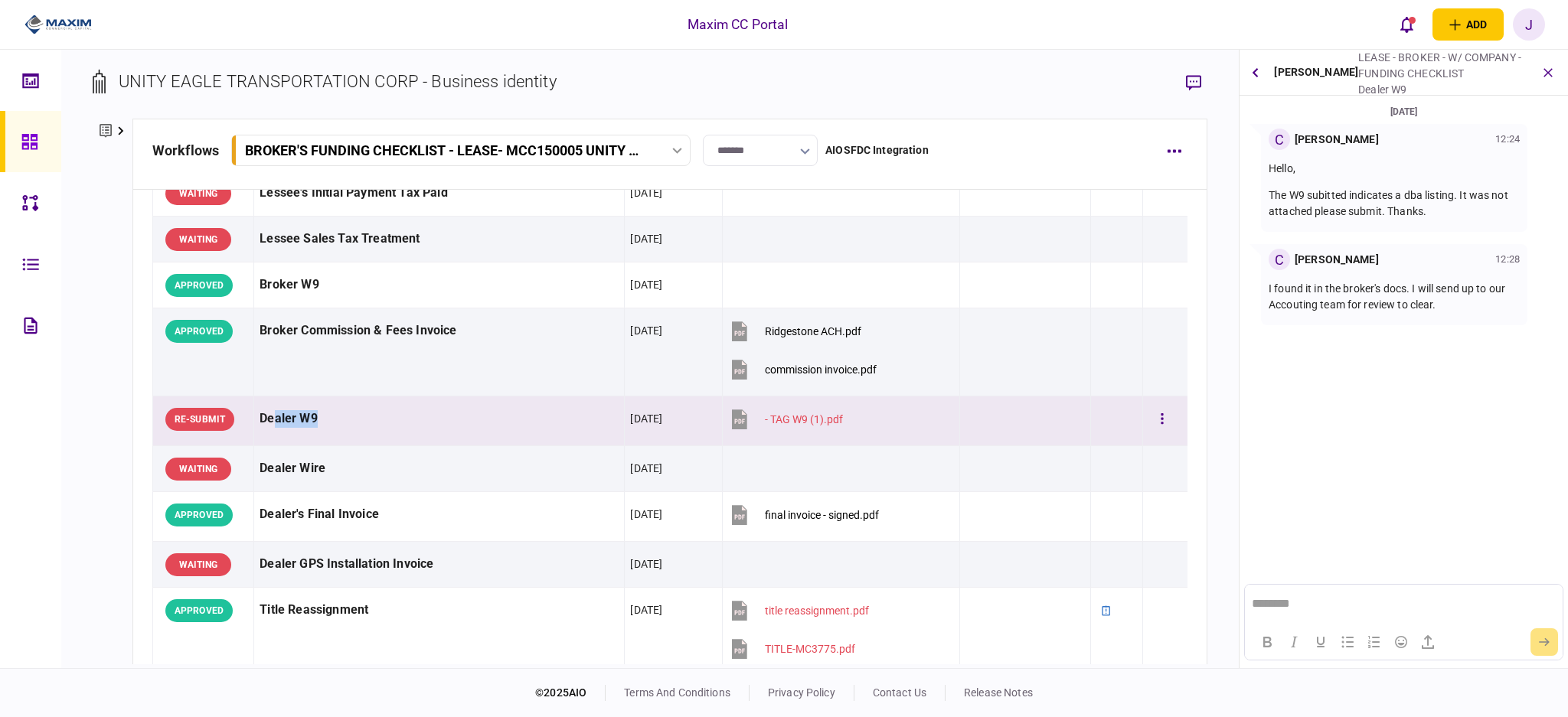
drag, startPoint x: 274, startPoint y: 414, endPoint x: 413, endPoint y: 418, distance: 139.1
click at [413, 418] on div "Dealer W9" at bounding box center [439, 418] width 359 height 34
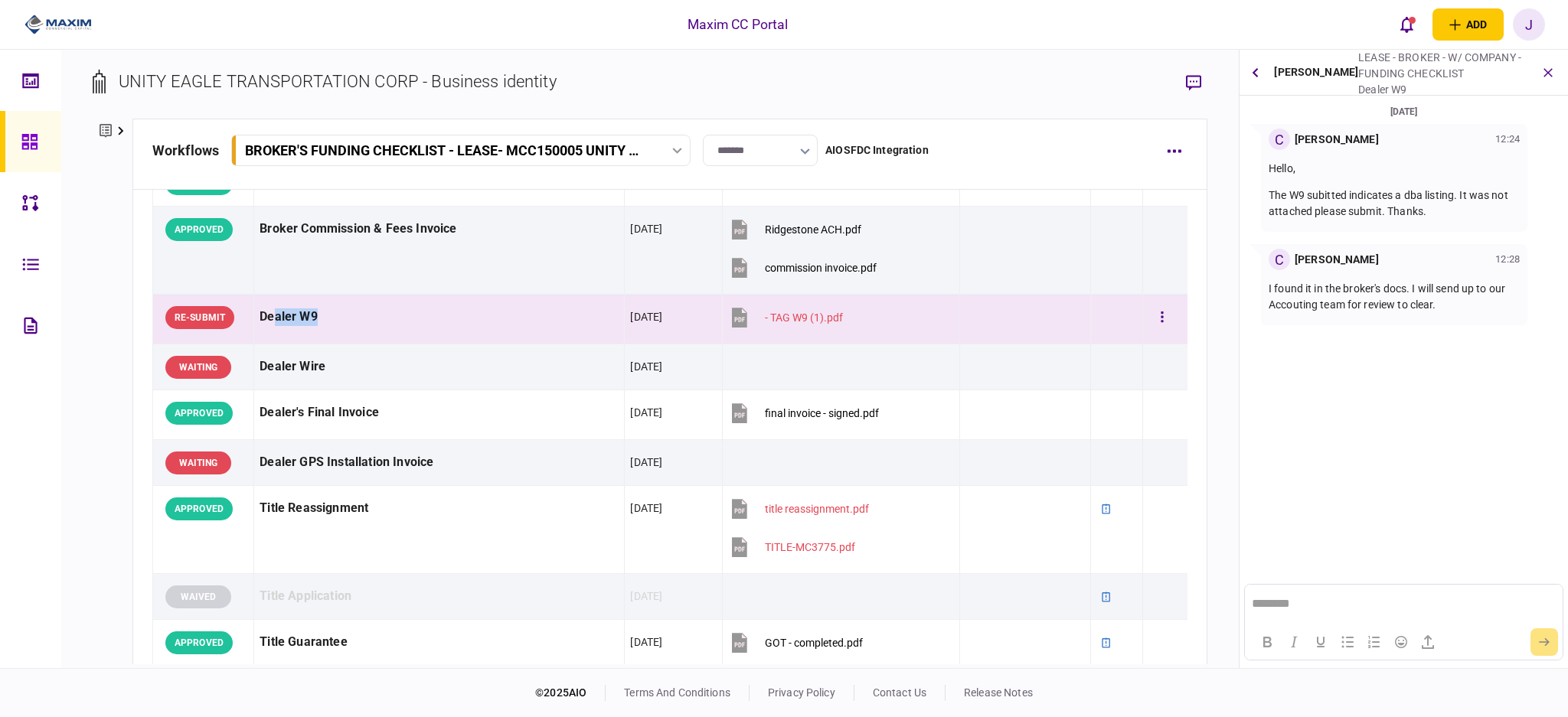
click at [350, 337] on td "Dealer W9" at bounding box center [439, 319] width 370 height 50
drag, startPoint x: 350, startPoint y: 326, endPoint x: 245, endPoint y: 332, distance: 105.2
click at [245, 332] on tr "RE-SUBMIT Dealer W9 26 Aug 2025 - TAG W9 (1).pdf" at bounding box center [670, 319] width 1035 height 50
click at [339, 329] on div "Dealer W9" at bounding box center [439, 317] width 359 height 34
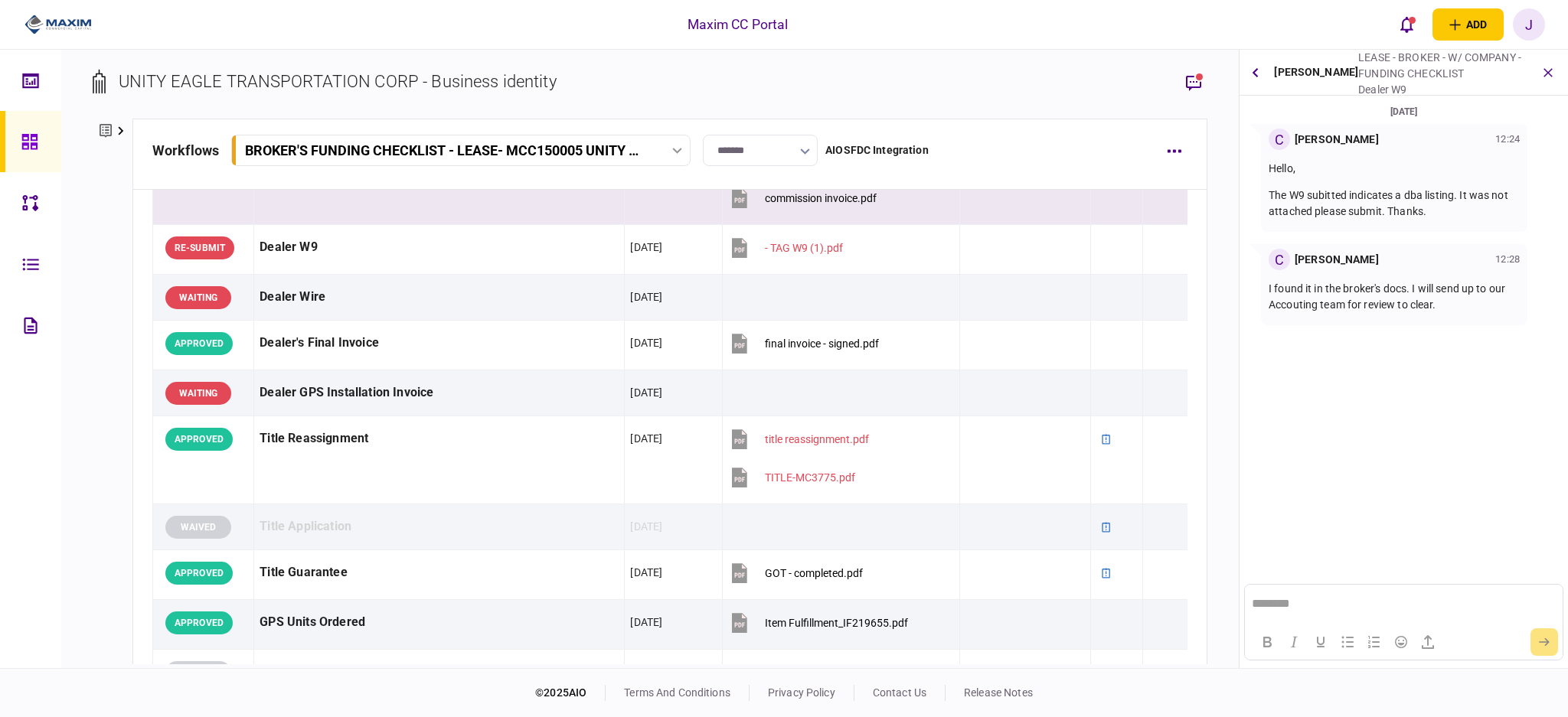
scroll to position [918, 0]
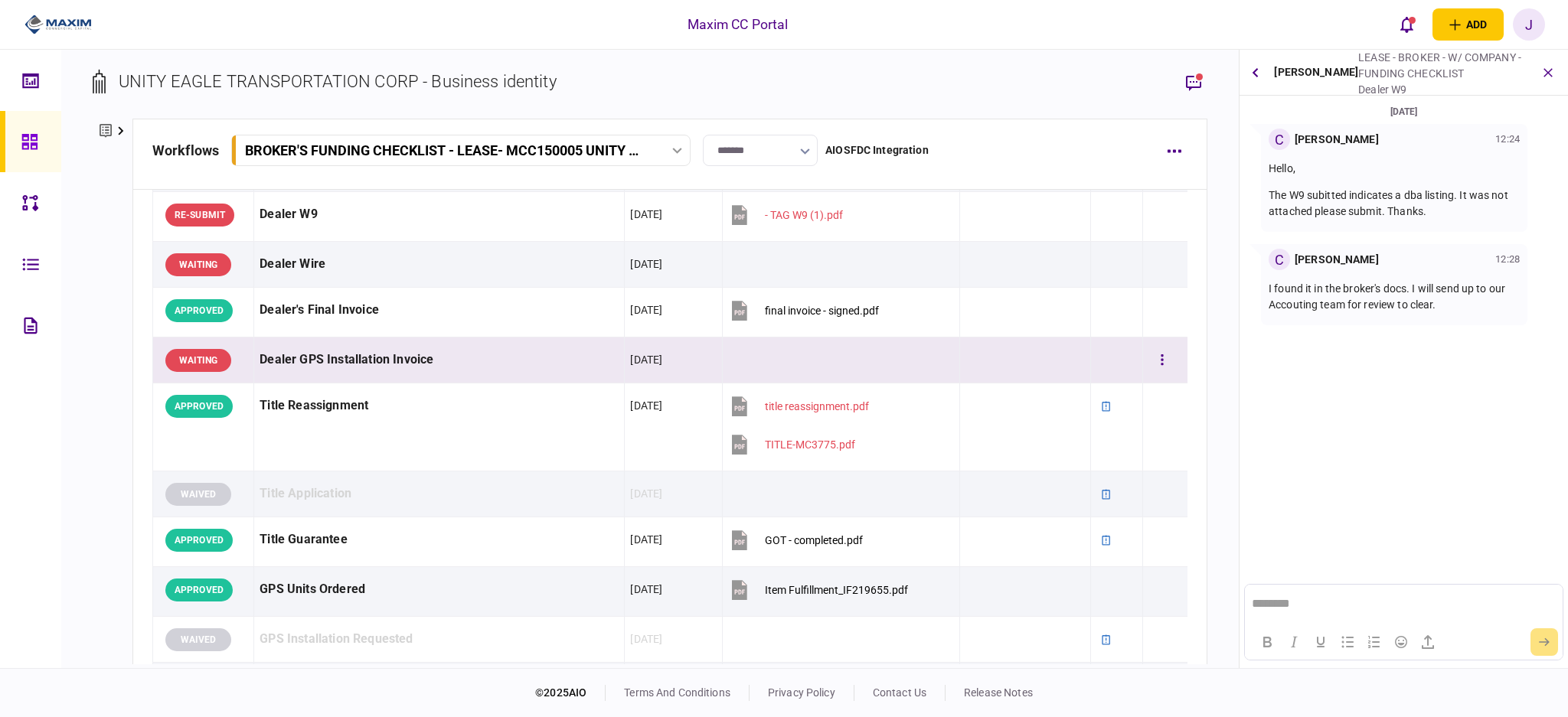
click at [1143, 356] on td at bounding box center [1165, 360] width 45 height 46
click at [1149, 361] on button "button" at bounding box center [1162, 360] width 28 height 28
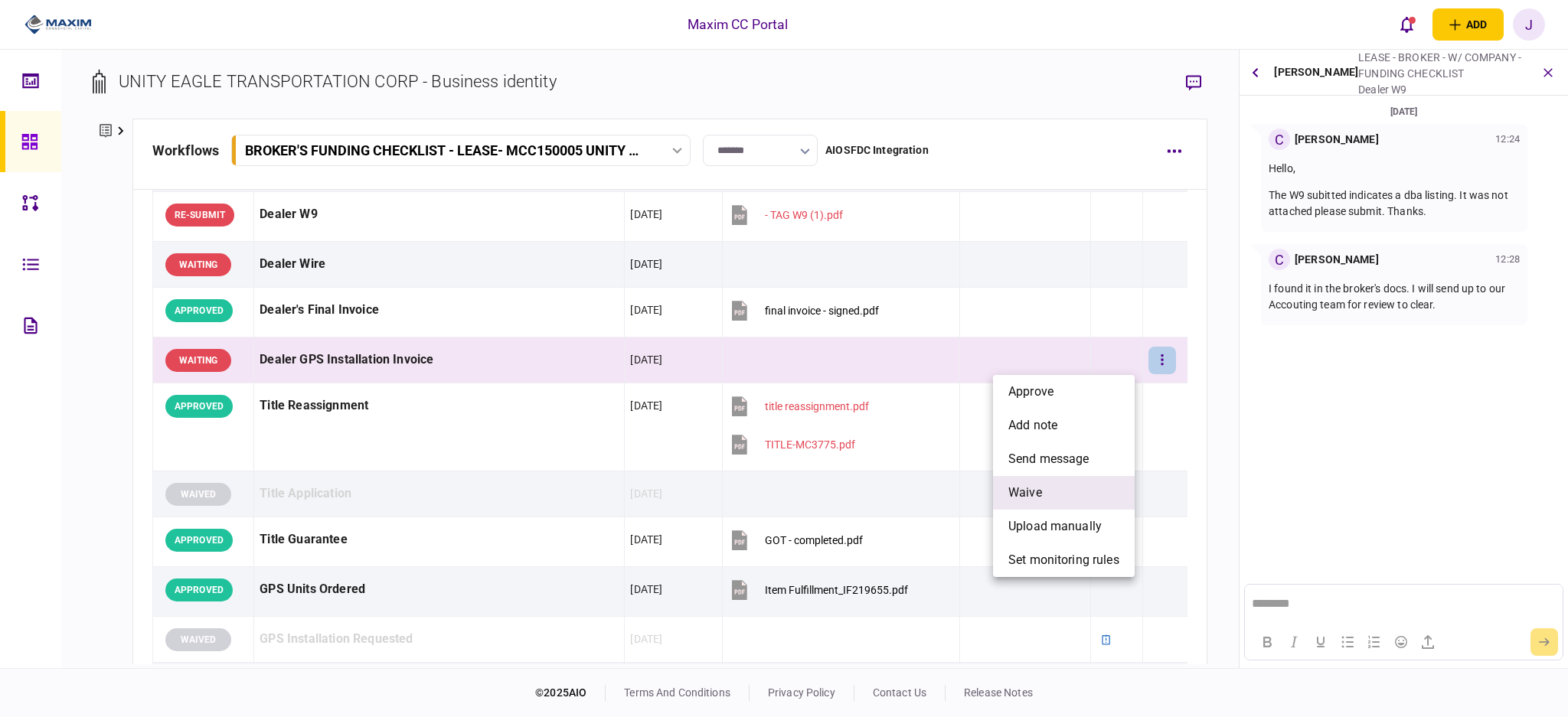
click at [1002, 495] on li "waive" at bounding box center [1064, 492] width 141 height 33
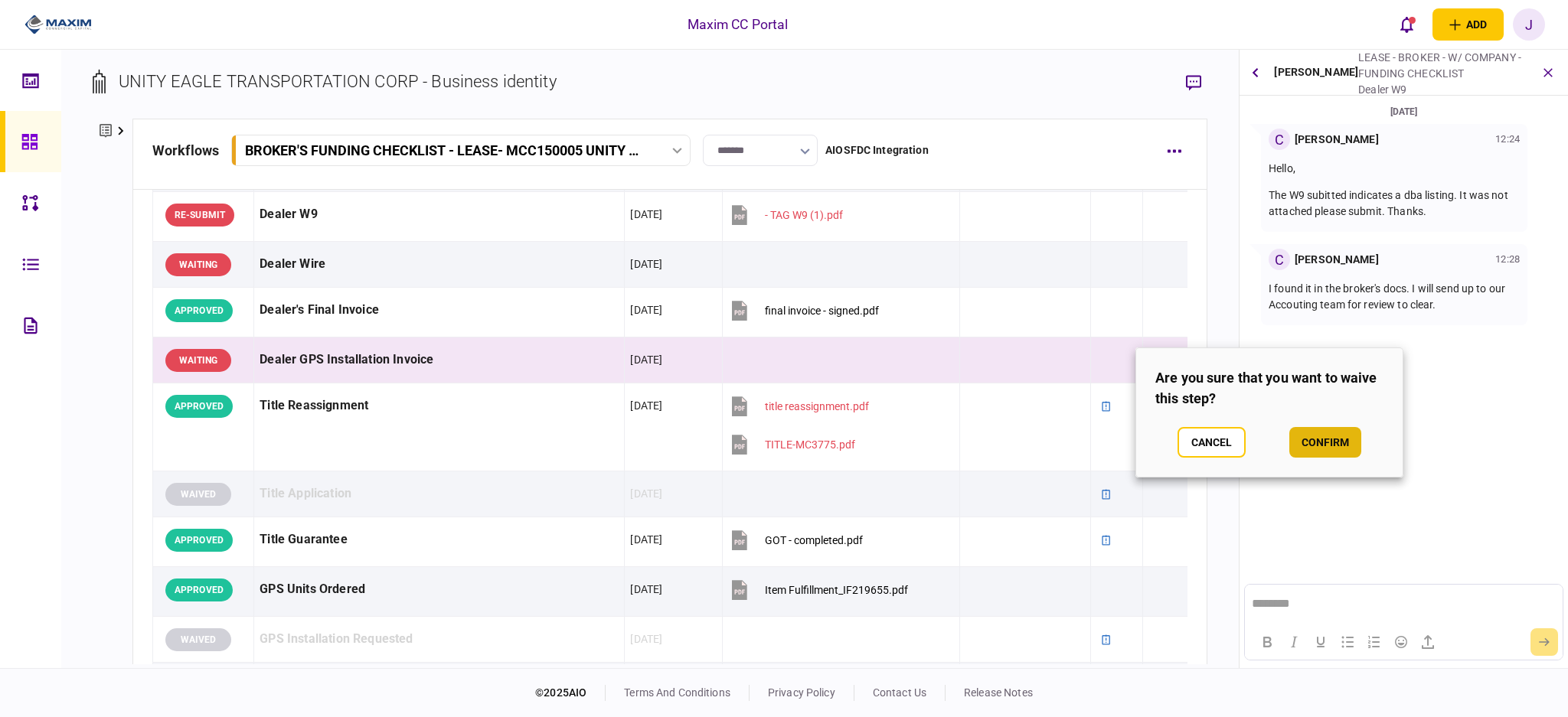
click at [1308, 446] on button "confirm" at bounding box center [1325, 442] width 72 height 31
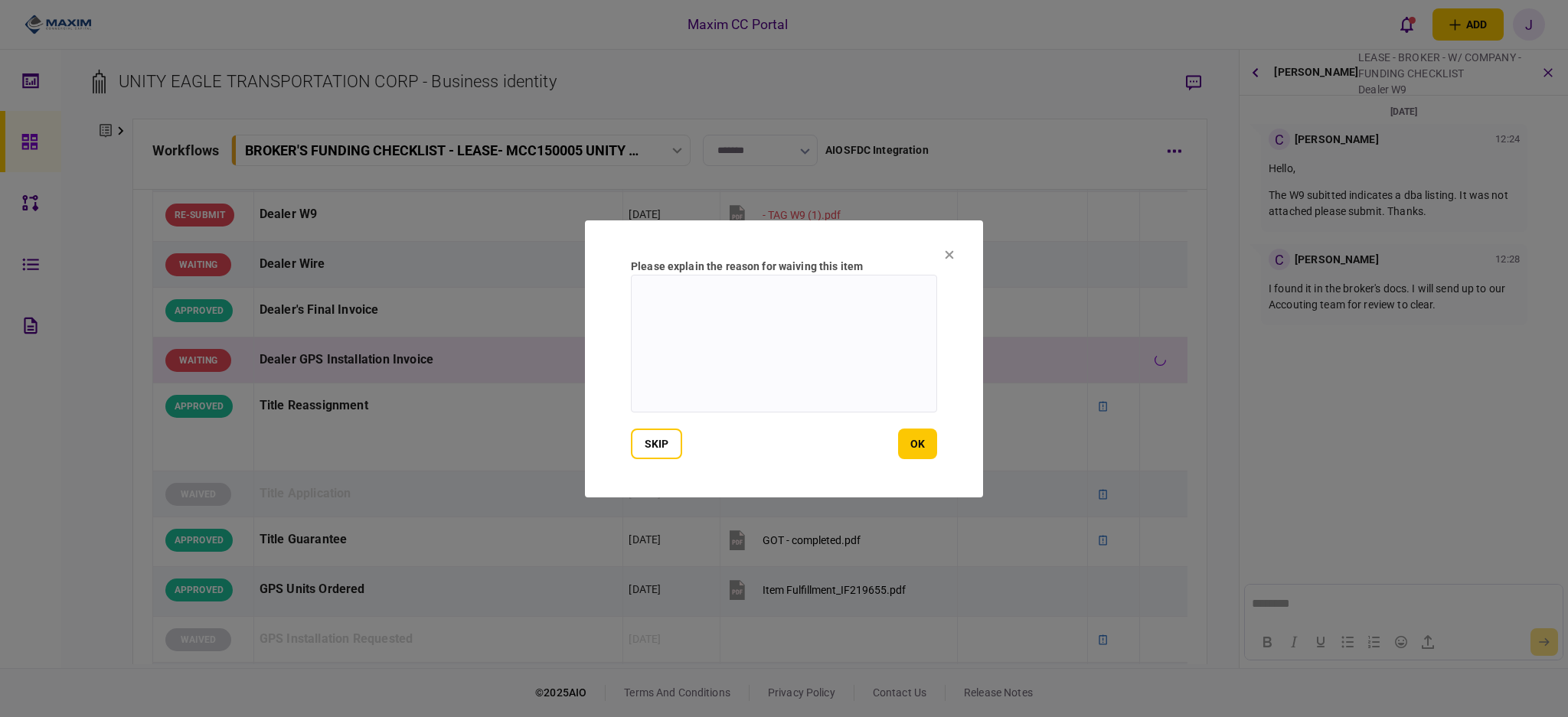
click at [855, 364] on textarea at bounding box center [783, 343] width 306 height 137
type textarea "**********"
click at [920, 439] on button "ok" at bounding box center [917, 444] width 39 height 31
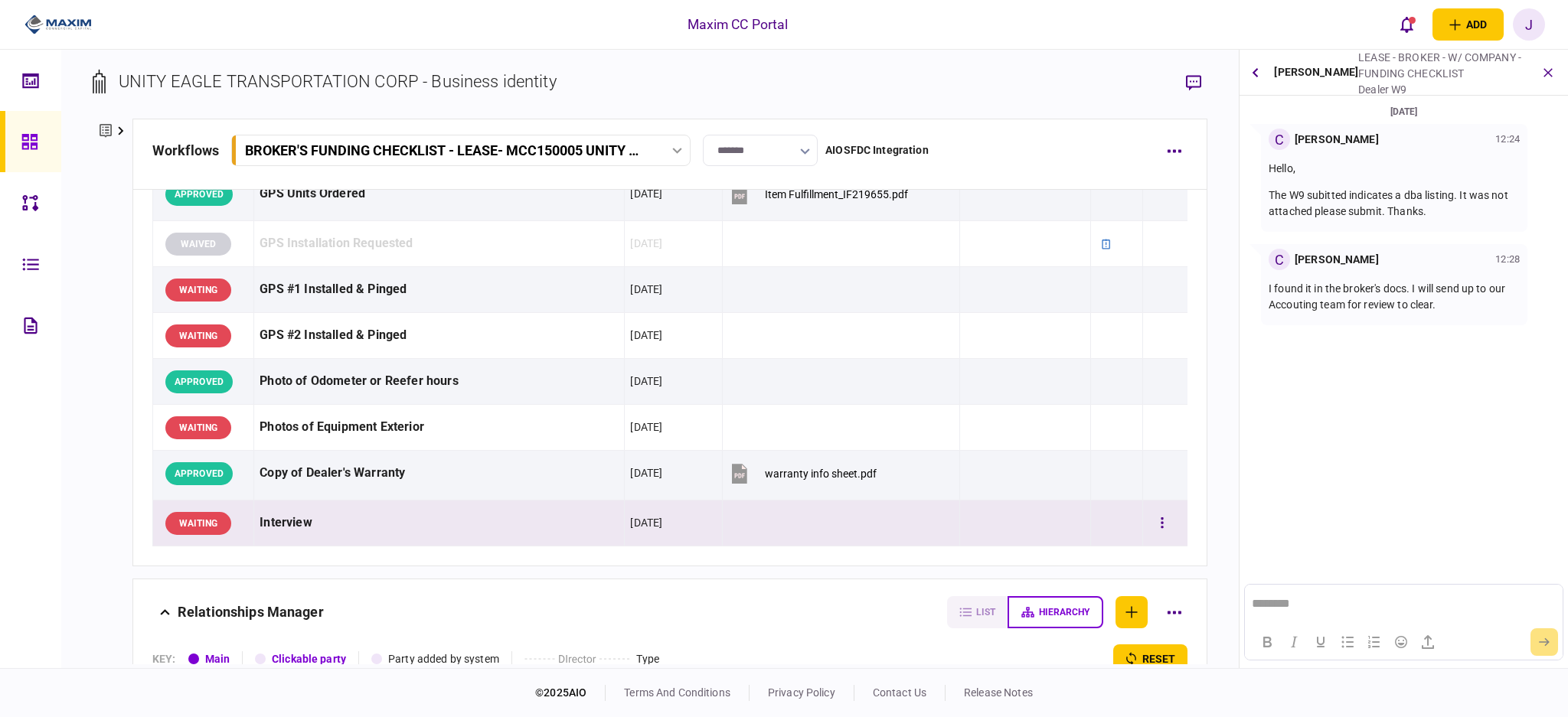
scroll to position [1326, 0]
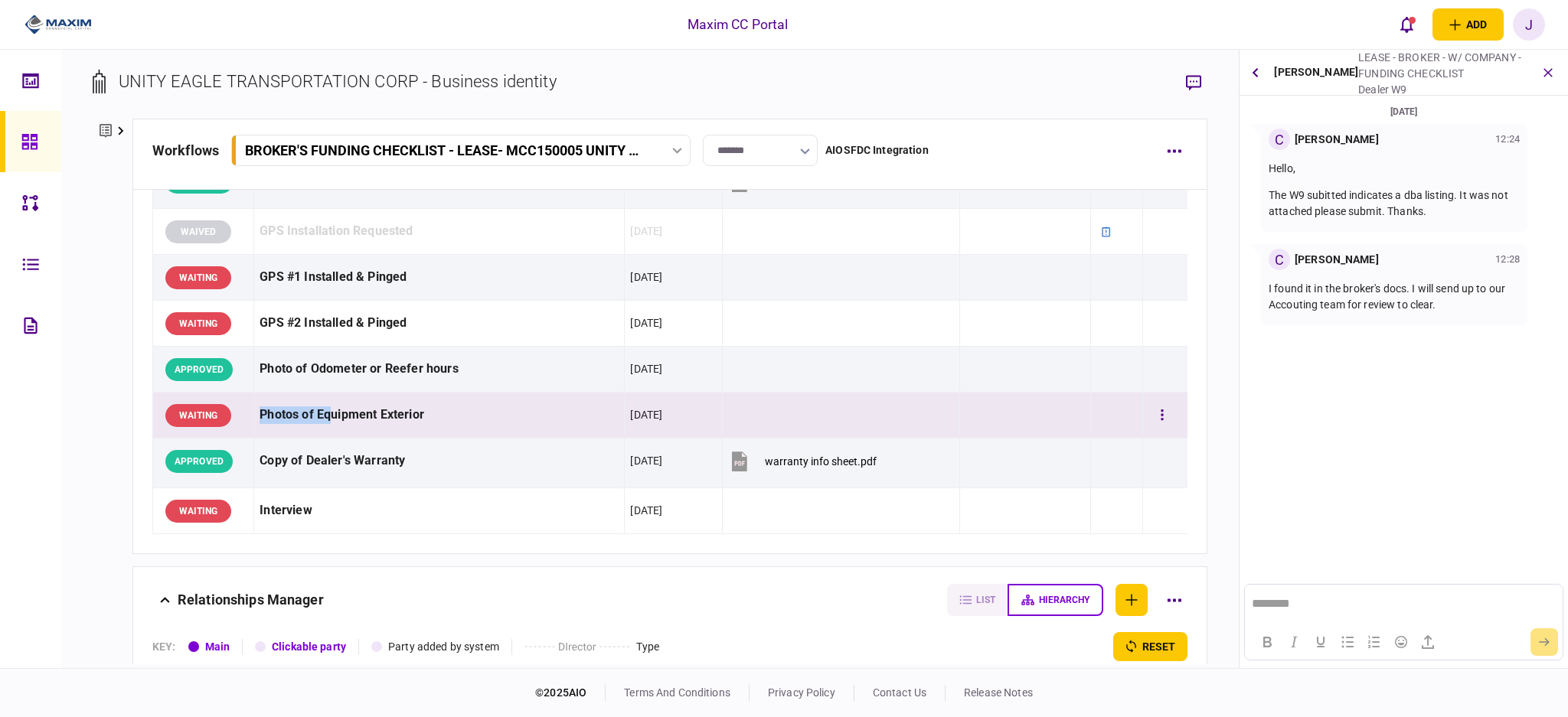
drag, startPoint x: 255, startPoint y: 415, endPoint x: 327, endPoint y: 414, distance: 72.0
click at [327, 414] on td "Photos of Equipment Exterior" at bounding box center [439, 415] width 370 height 46
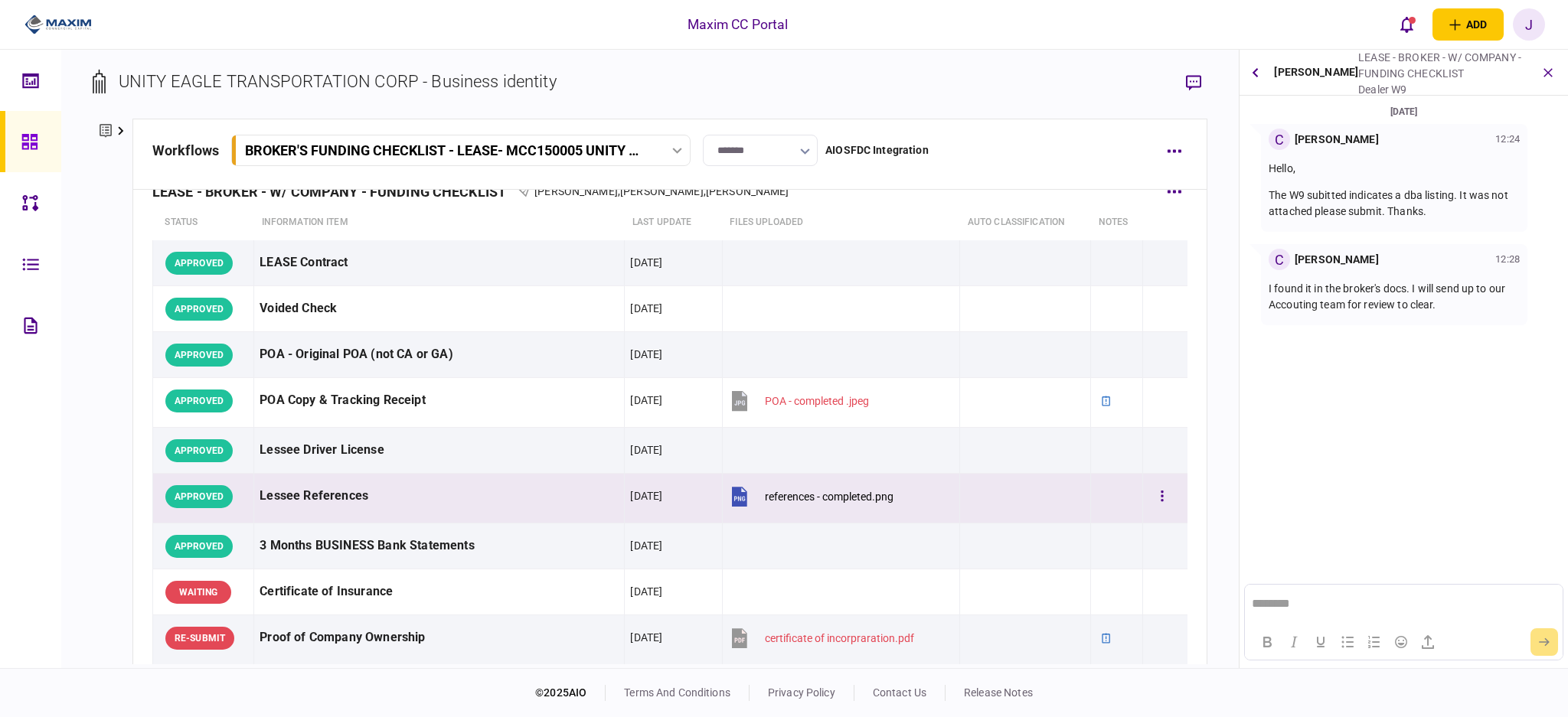
scroll to position [0, 0]
